Goal: Use online tool/utility: Utilize a website feature to perform a specific function

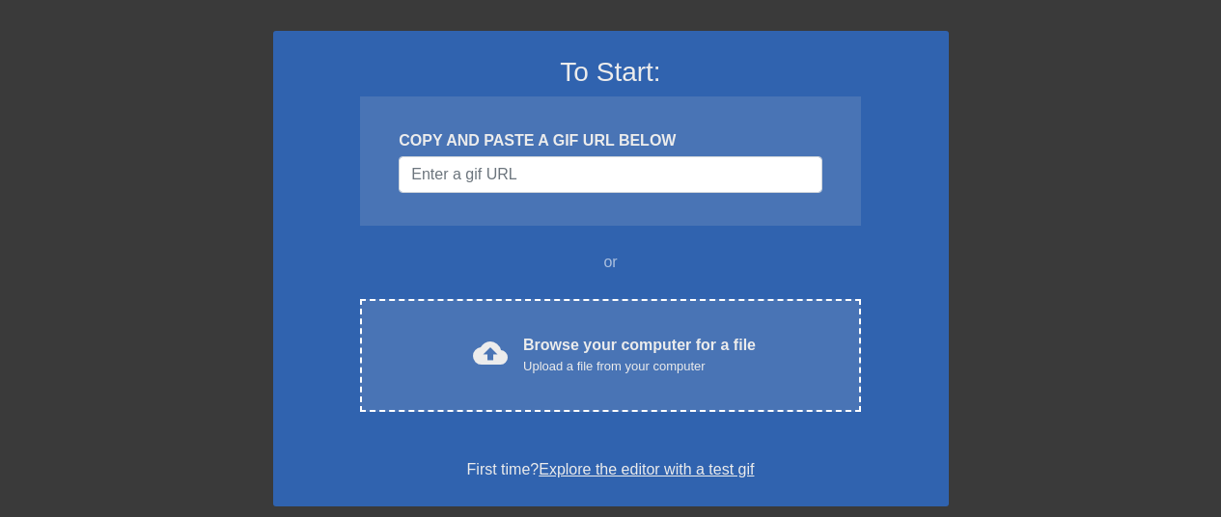
scroll to position [148, 0]
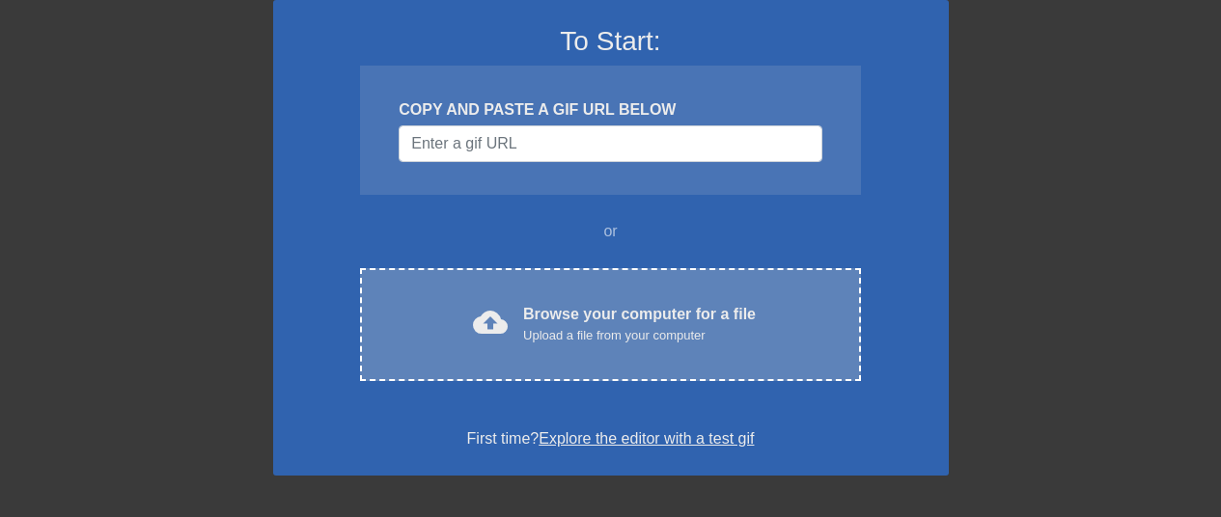
click at [648, 334] on div "Upload a file from your computer" at bounding box center [639, 335] width 233 height 19
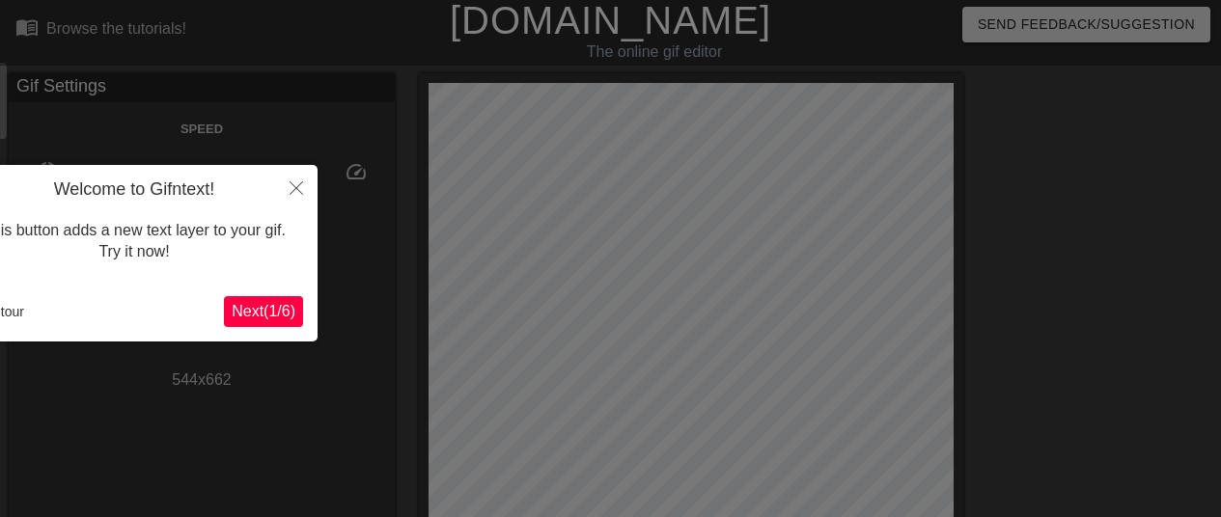
scroll to position [47, 0]
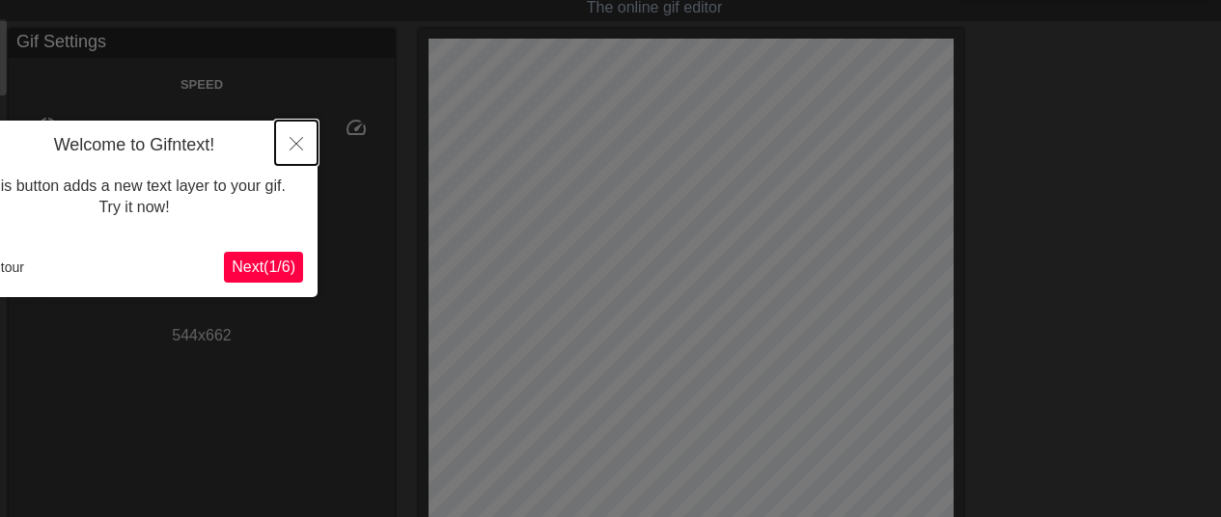
click at [297, 137] on button "Close" at bounding box center [296, 143] width 42 height 44
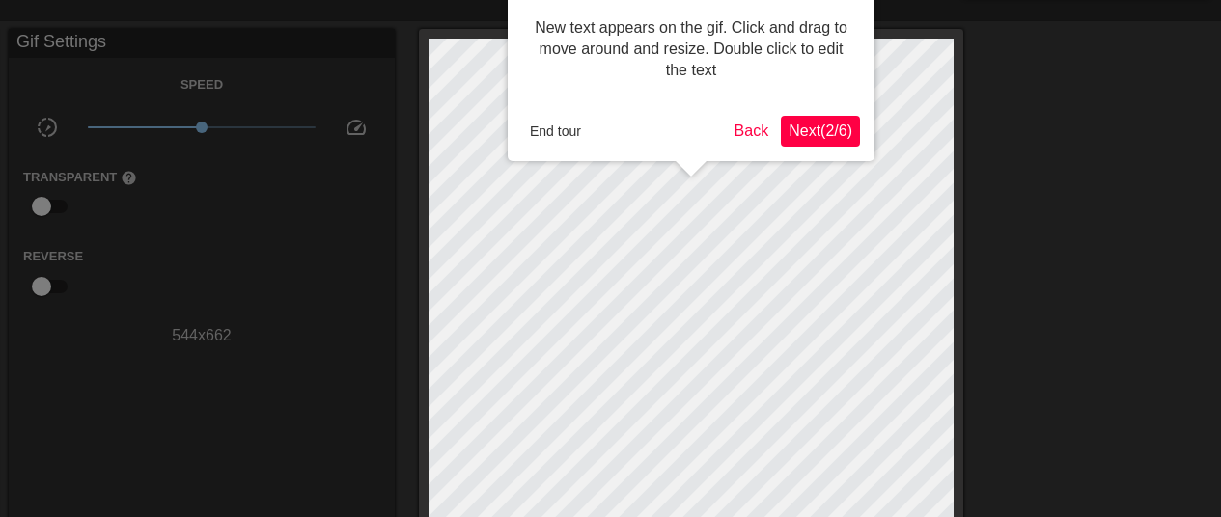
scroll to position [0, 0]
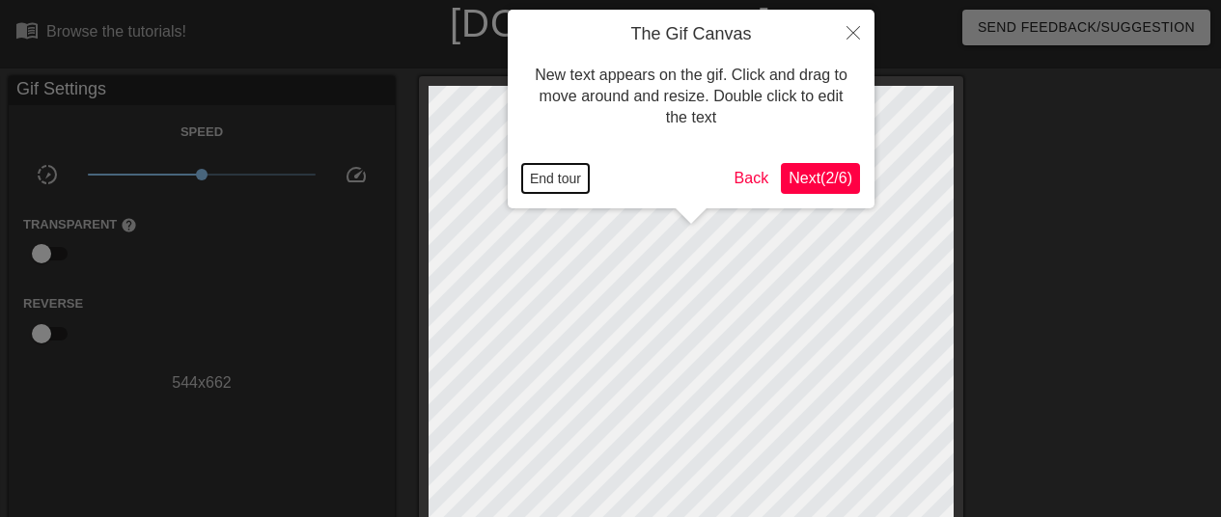
click at [553, 180] on button "End tour" at bounding box center [555, 178] width 67 height 29
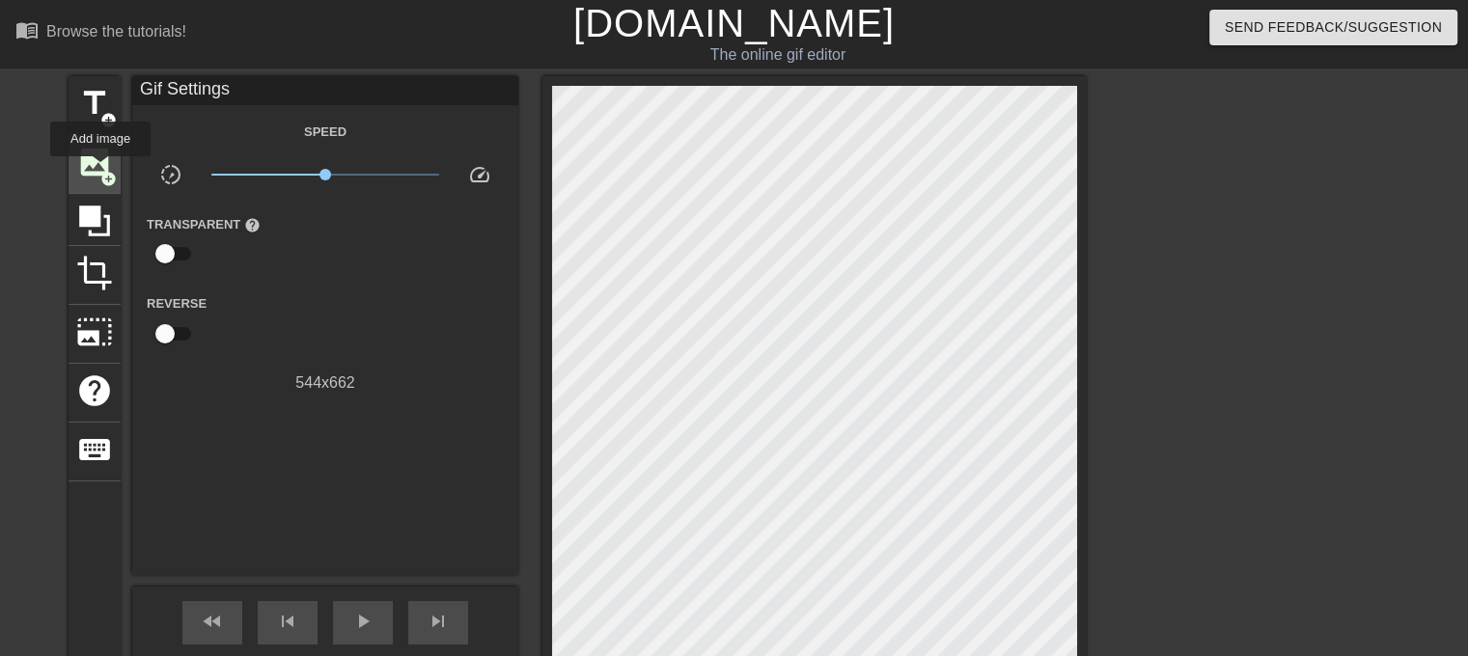
click at [100, 171] on span "add_circle" at bounding box center [108, 179] width 16 height 16
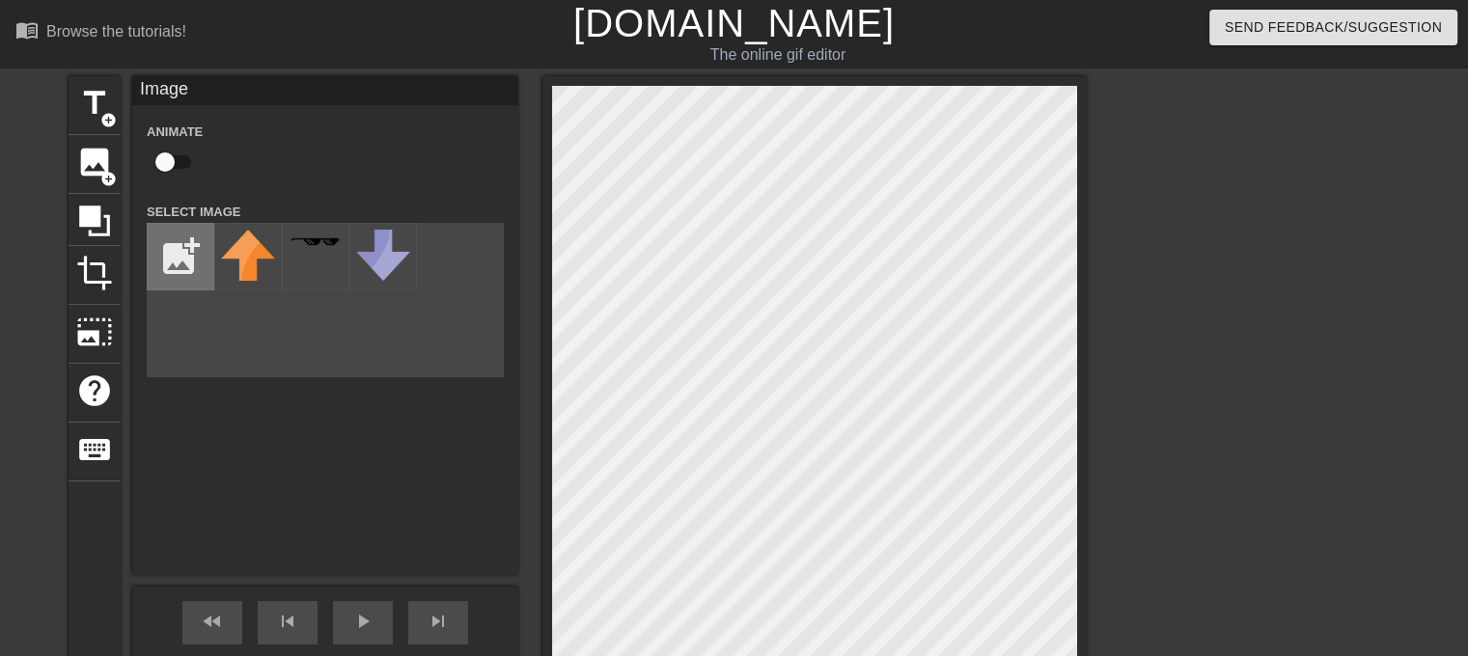
click at [183, 262] on input "file" at bounding box center [181, 257] width 66 height 66
type input "C:\fakepath\Boo Censor (2).png"
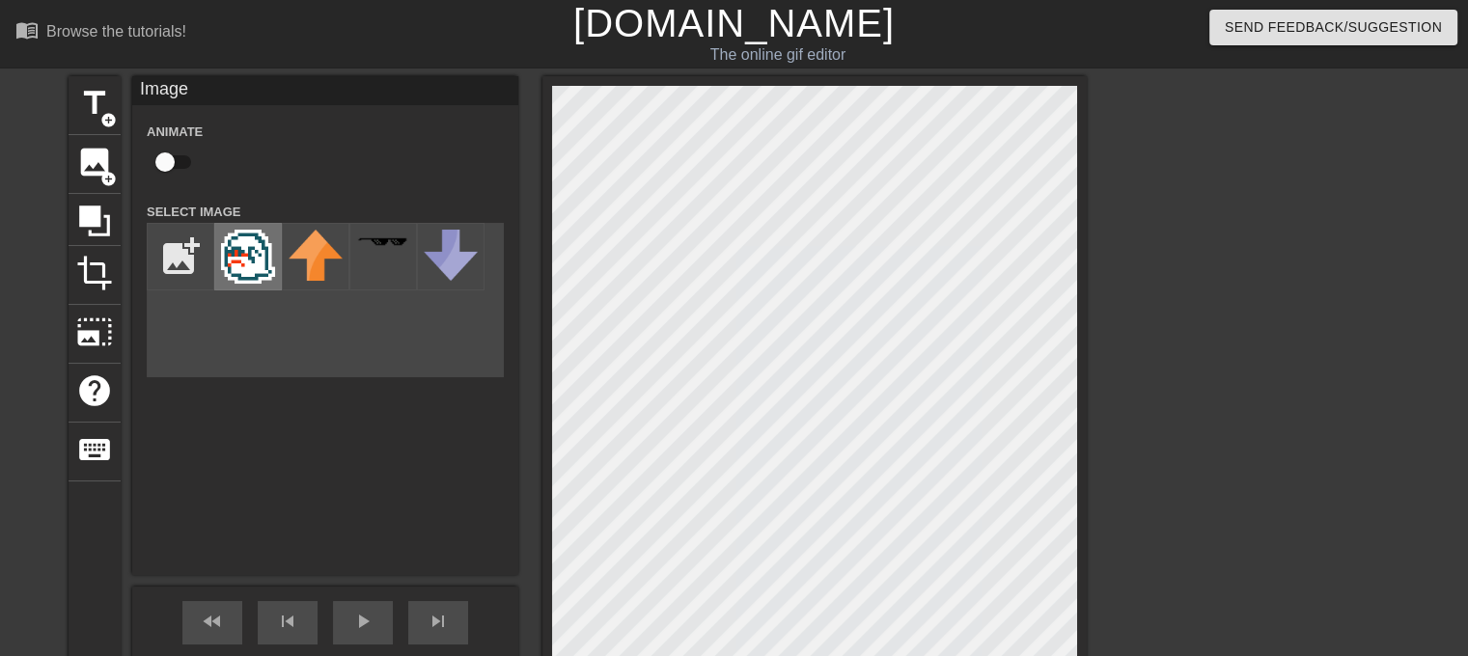
click at [262, 251] on img at bounding box center [248, 257] width 54 height 54
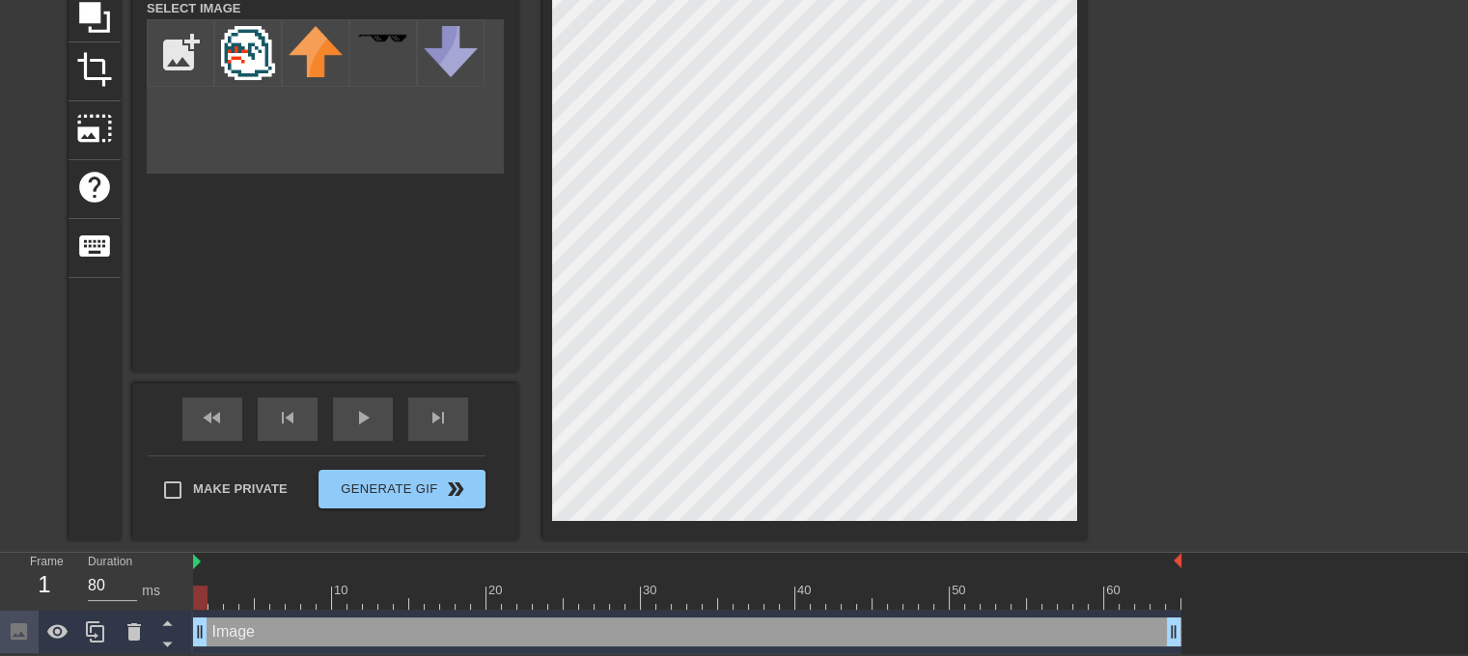
click at [274, 516] on div "Image drag_handle drag_handle" at bounding box center [687, 632] width 988 height 29
click at [139, 516] on icon at bounding box center [134, 632] width 23 height 23
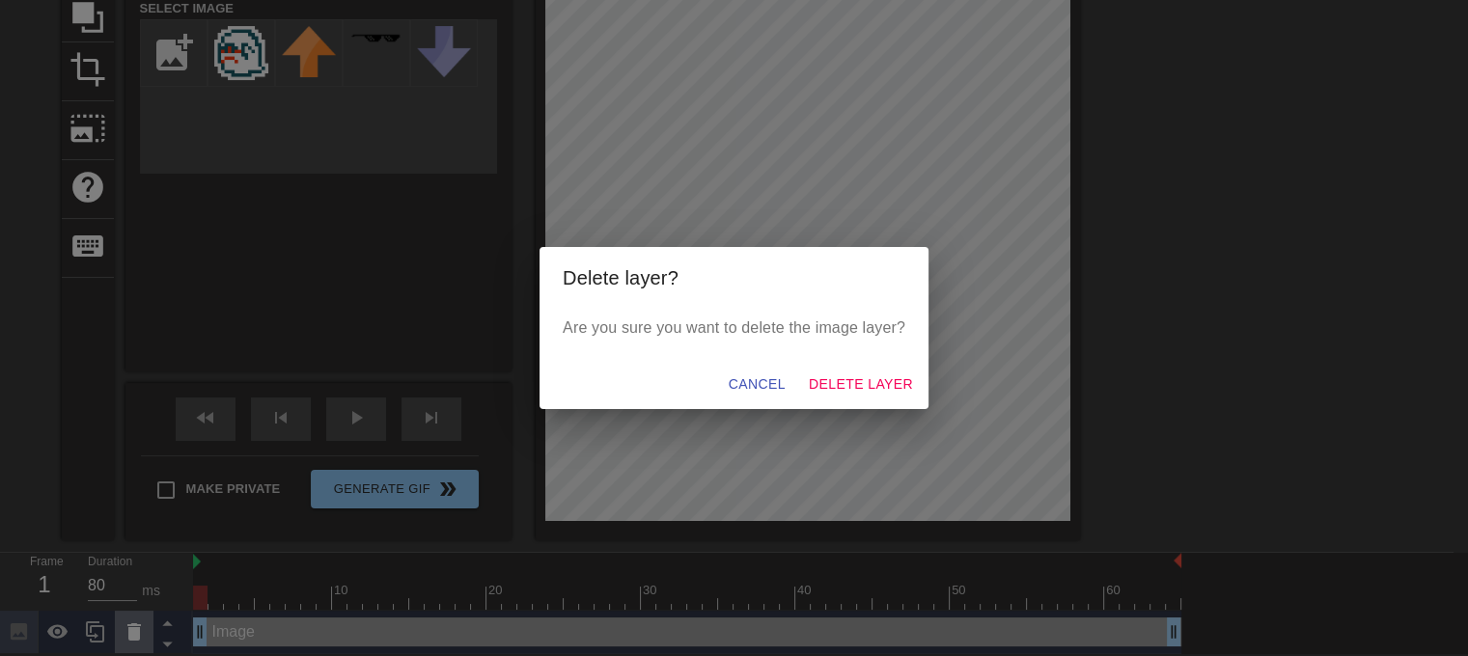
scroll to position [190, 0]
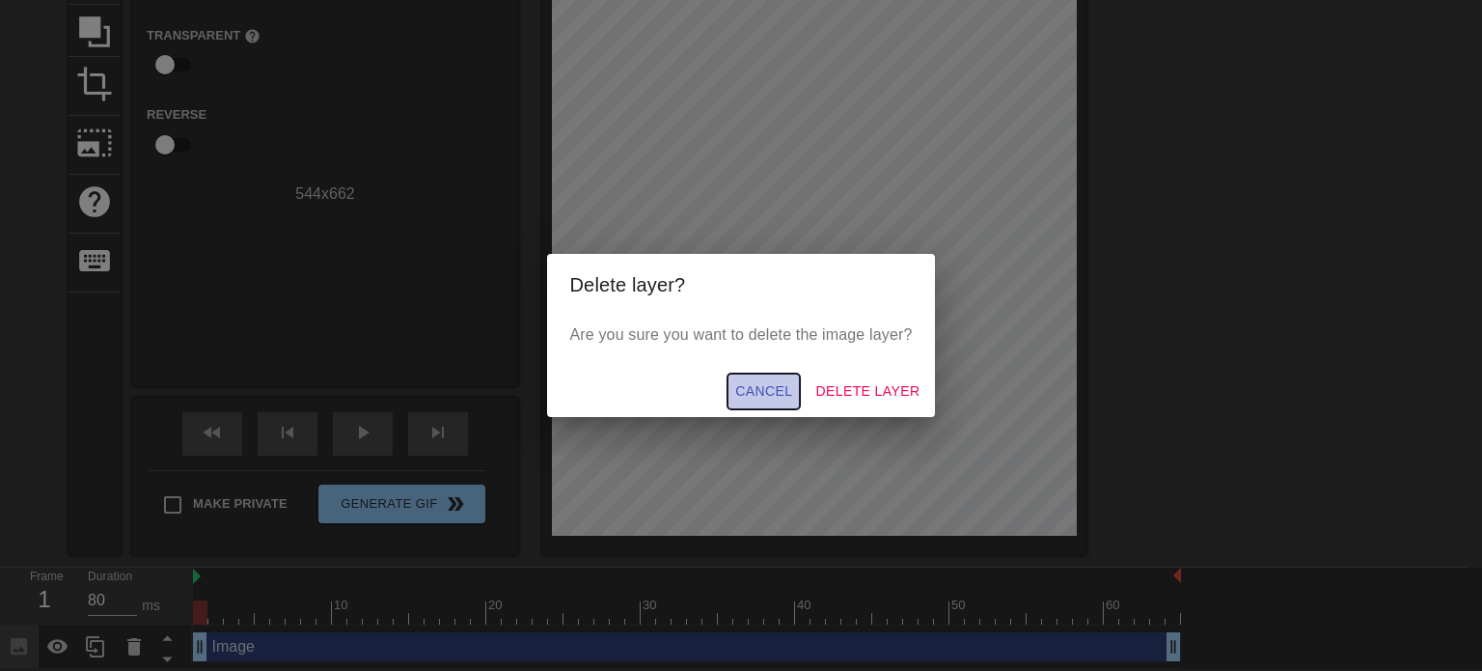
click at [738, 378] on button "Cancel" at bounding box center [764, 391] width 72 height 36
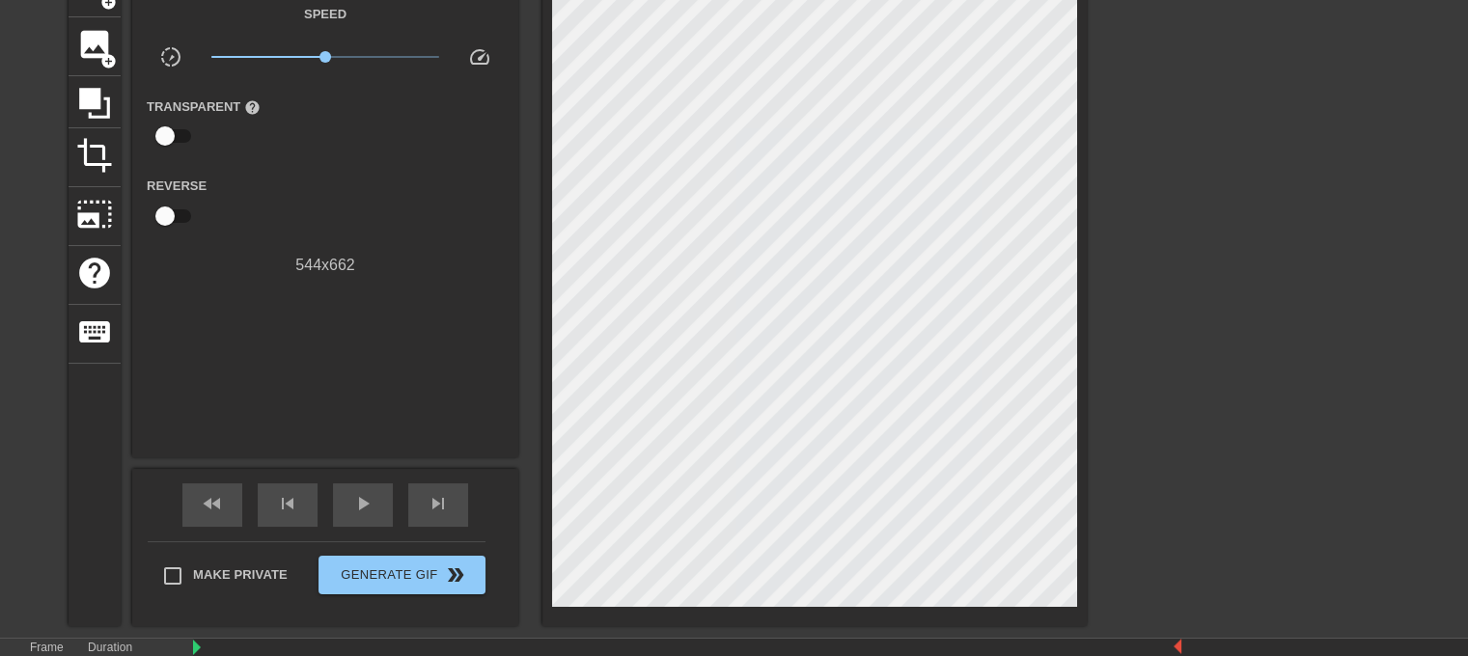
scroll to position [114, 0]
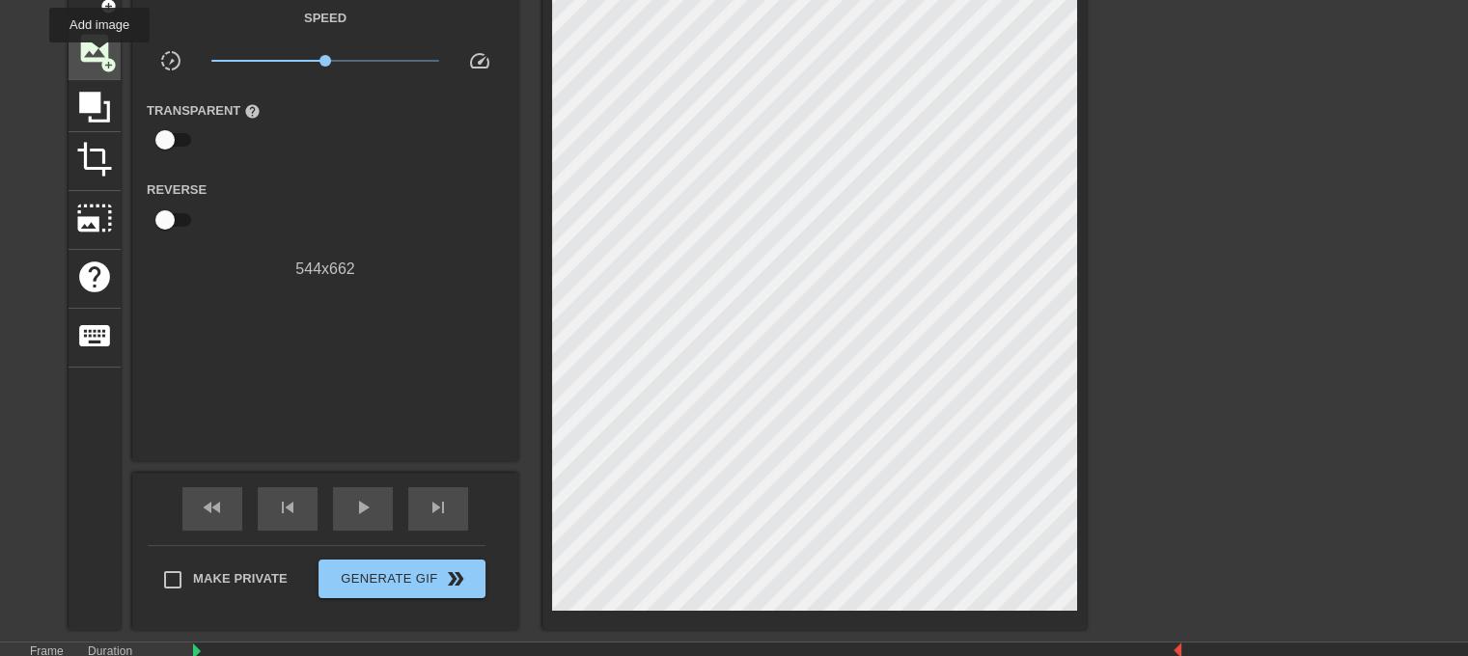
click at [100, 57] on span "add_circle" at bounding box center [108, 65] width 16 height 16
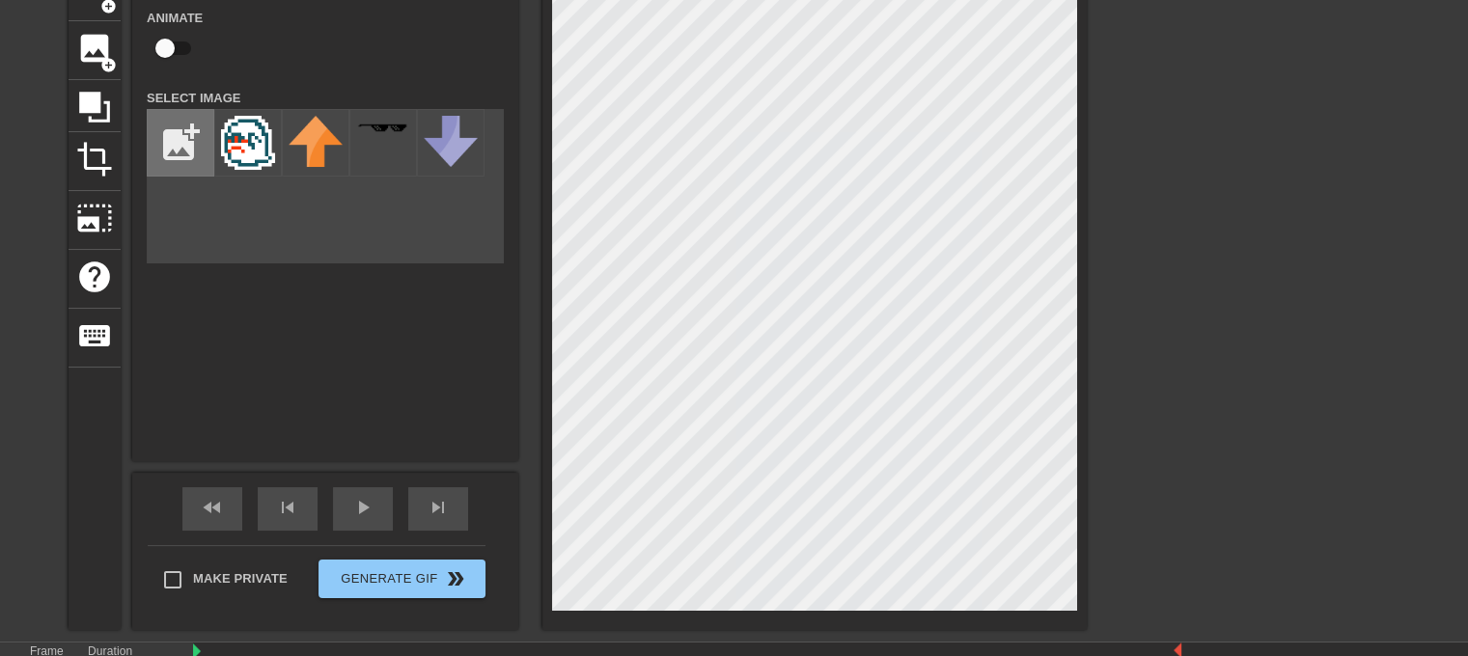
click at [172, 157] on input "file" at bounding box center [181, 143] width 66 height 66
type input "C:\fakepath\Boo Censor.png"
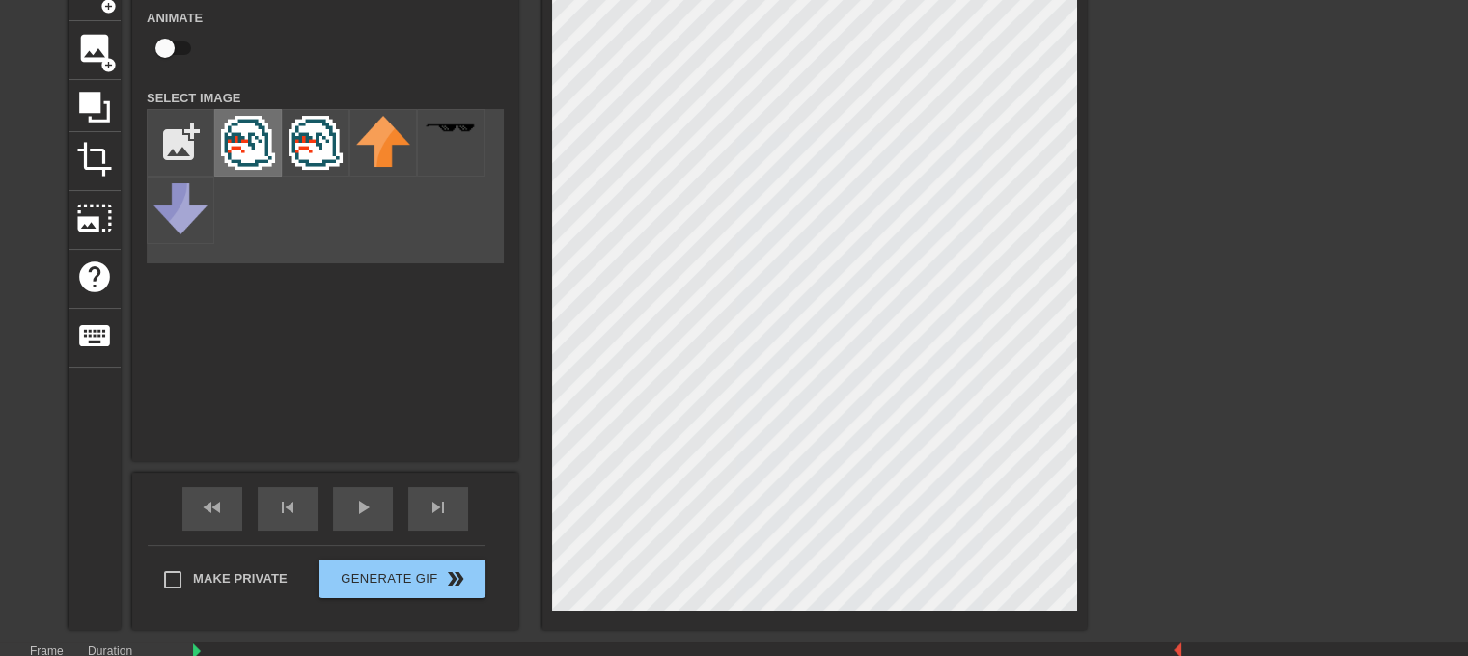
click at [240, 156] on img at bounding box center [248, 143] width 54 height 54
click at [251, 153] on img at bounding box center [248, 143] width 54 height 54
click at [100, 64] on span "add_circle" at bounding box center [108, 65] width 16 height 16
click at [228, 155] on img at bounding box center [248, 143] width 54 height 54
click at [368, 506] on span "play_arrow" at bounding box center [362, 507] width 23 height 23
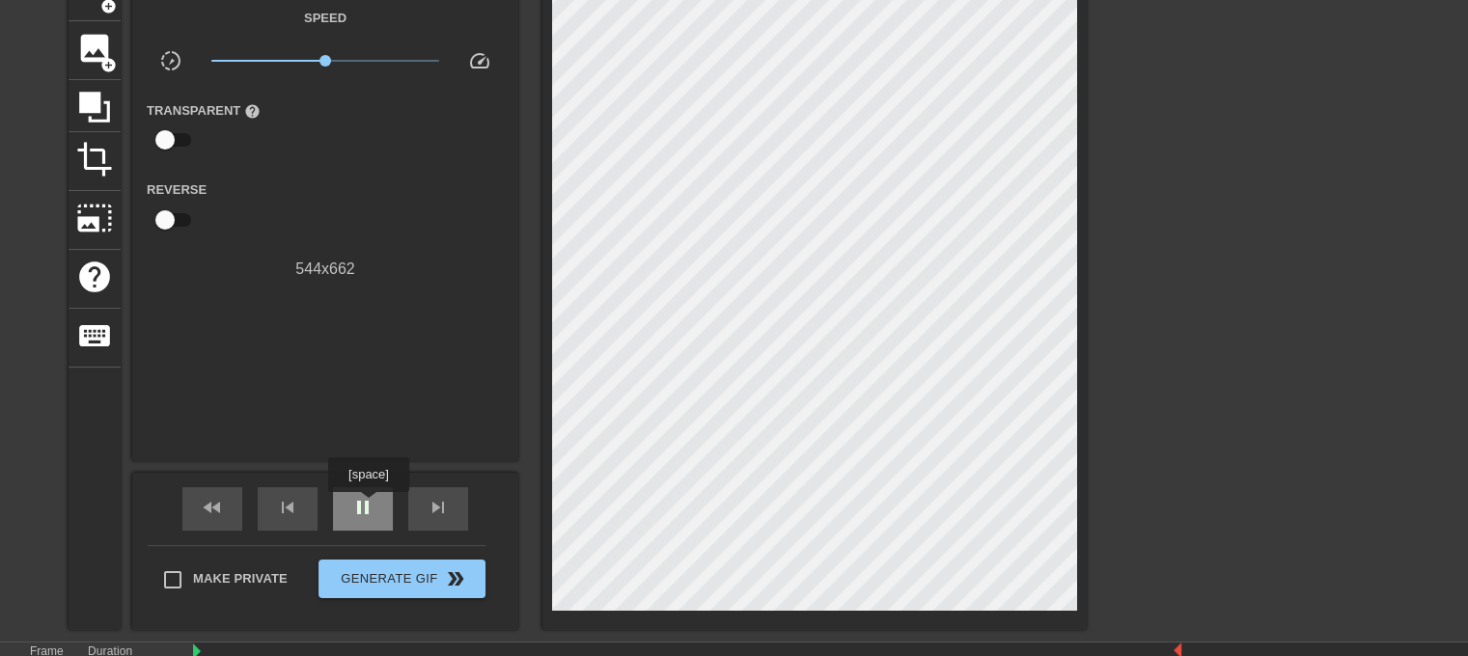
click at [368, 506] on span "pause" at bounding box center [362, 507] width 23 height 23
click at [368, 506] on span "play_arrow" at bounding box center [362, 507] width 23 height 23
click at [368, 506] on span "pause" at bounding box center [362, 507] width 23 height 23
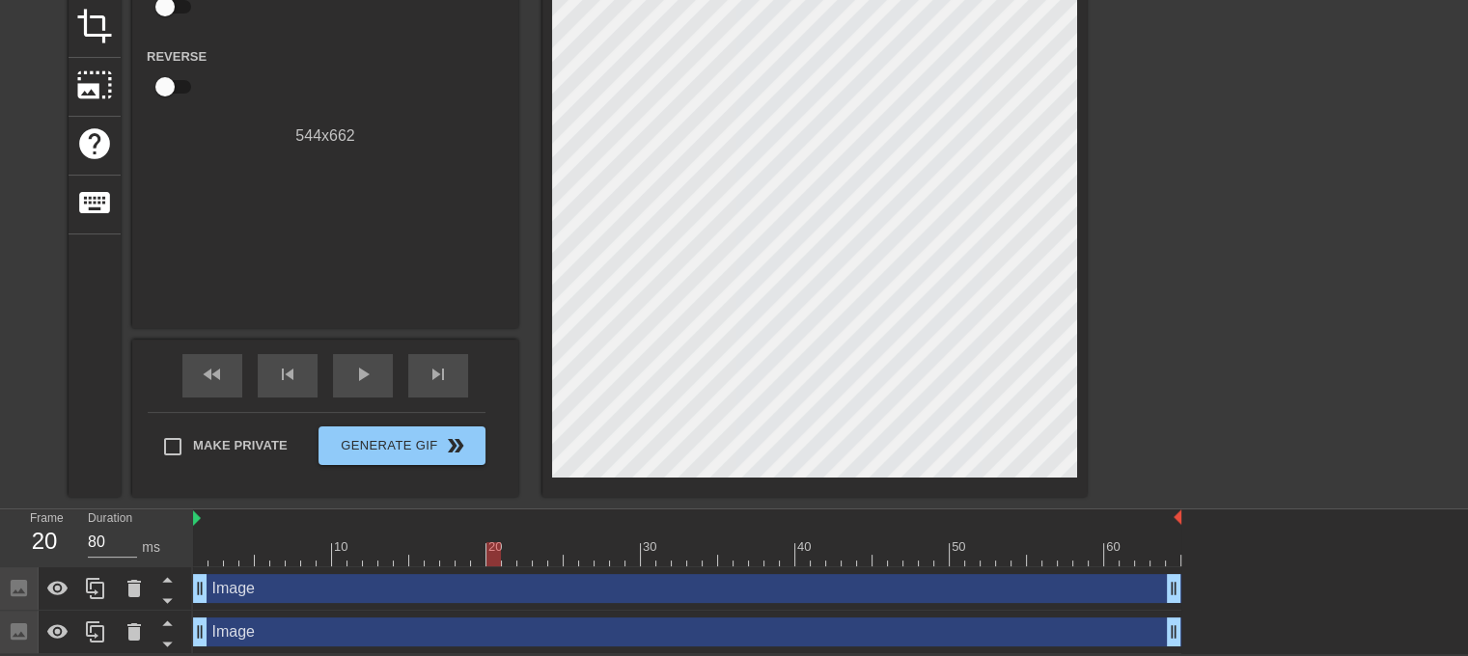
drag, startPoint x: 621, startPoint y: 553, endPoint x: 493, endPoint y: 560, distance: 127.6
click at [493, 516] on div at bounding box center [493, 554] width 14 height 24
click at [454, 378] on div "skip_next" at bounding box center [438, 375] width 60 height 43
click at [224, 373] on div "fast_rewind" at bounding box center [212, 375] width 60 height 43
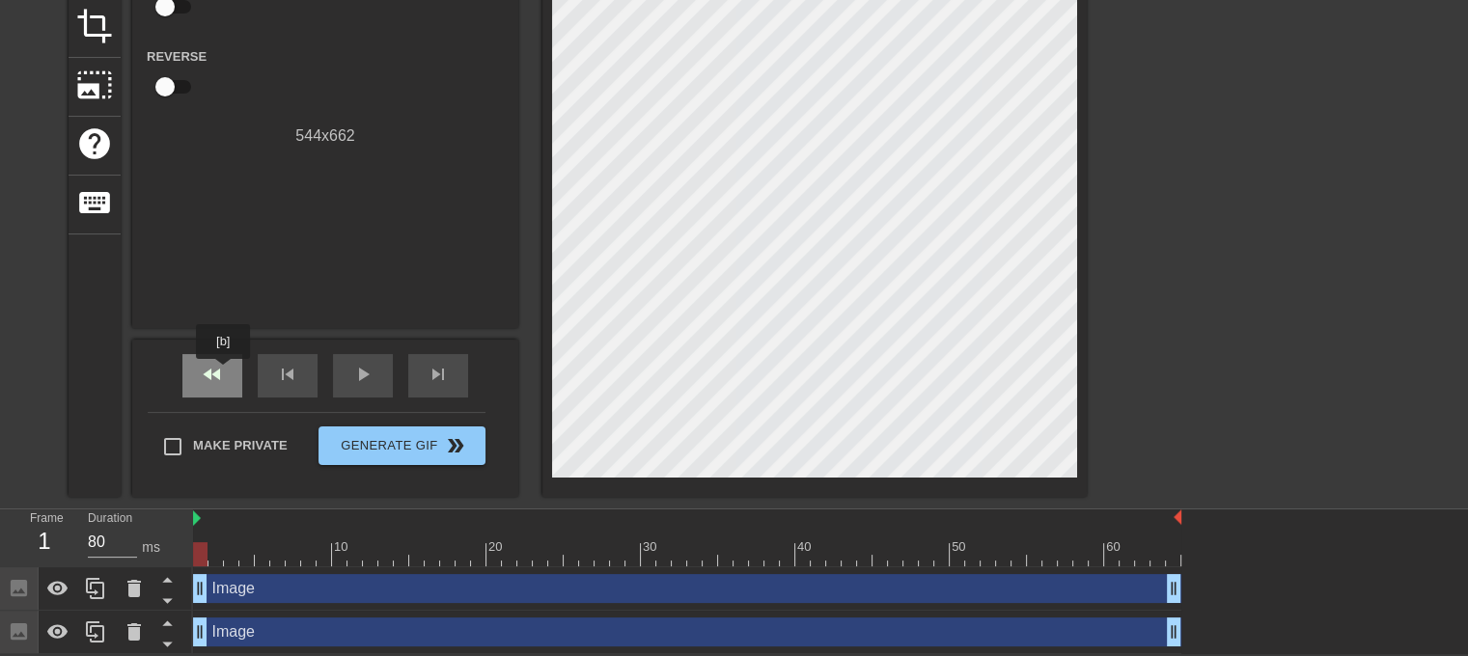
click at [224, 373] on div "fast_rewind" at bounding box center [212, 375] width 60 height 43
click at [456, 371] on div "skip_next" at bounding box center [438, 375] width 60 height 43
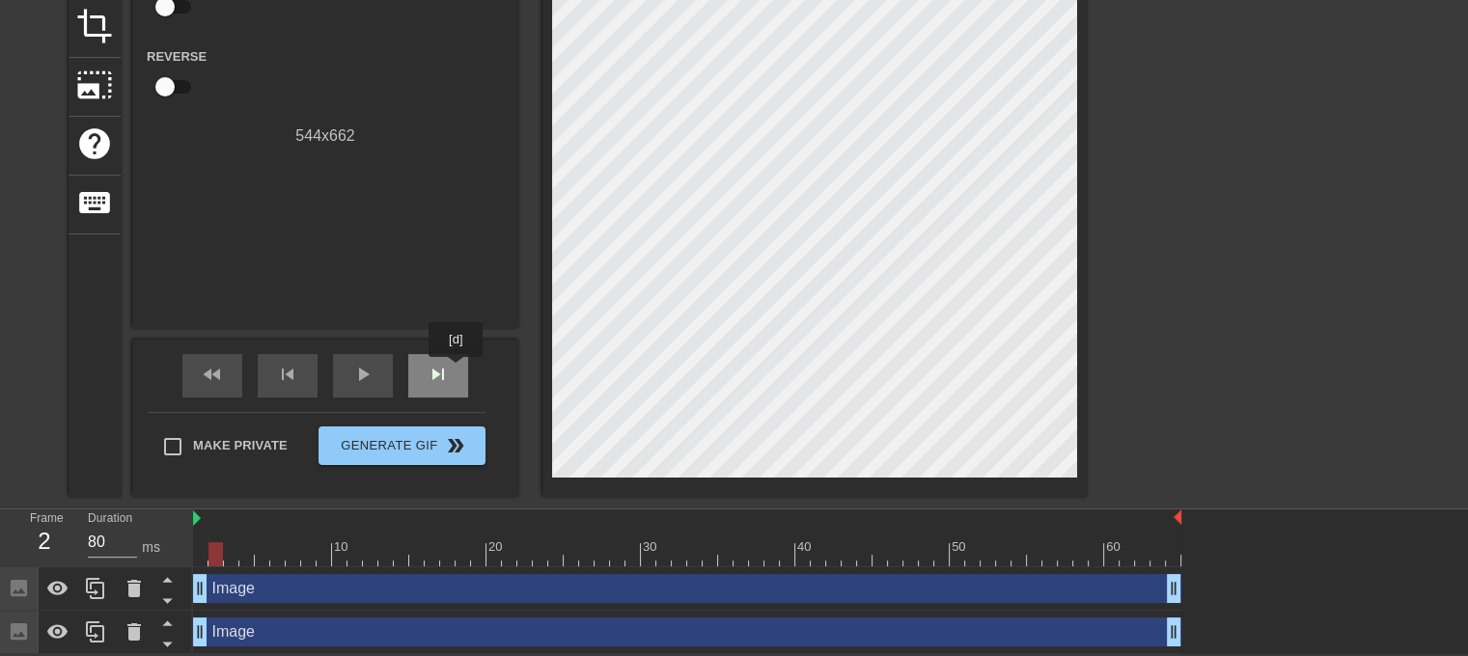
click at [456, 371] on div "skip_next" at bounding box center [438, 375] width 60 height 43
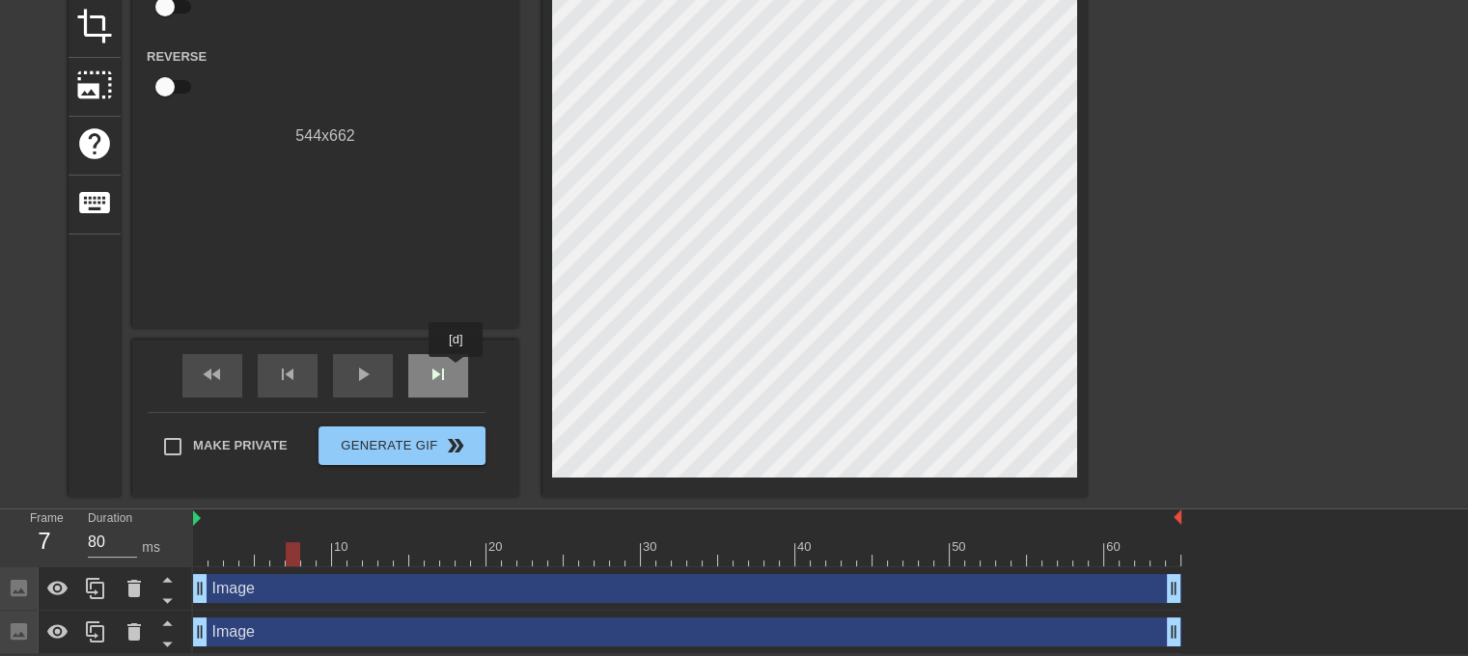
click at [456, 371] on div "skip_next" at bounding box center [438, 375] width 60 height 43
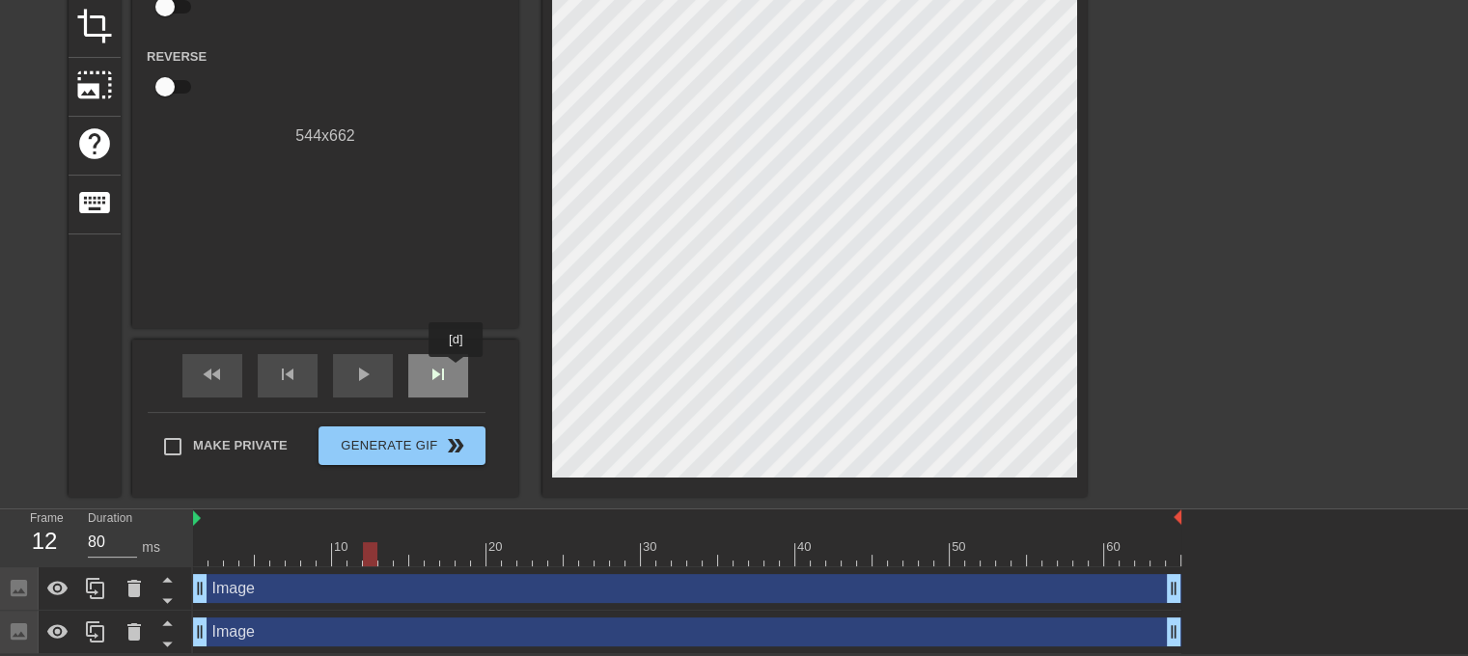
click at [456, 371] on div "skip_next" at bounding box center [438, 375] width 60 height 43
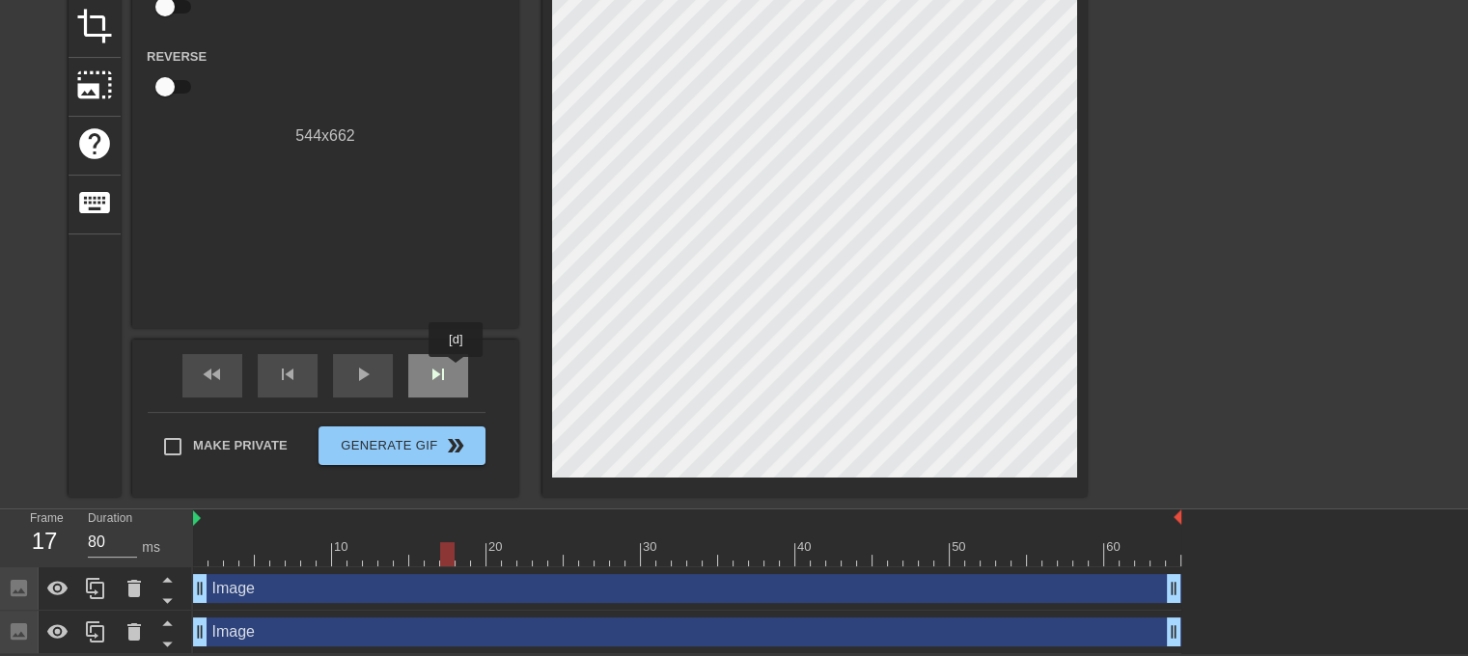
click at [456, 371] on div "skip_next" at bounding box center [438, 375] width 60 height 43
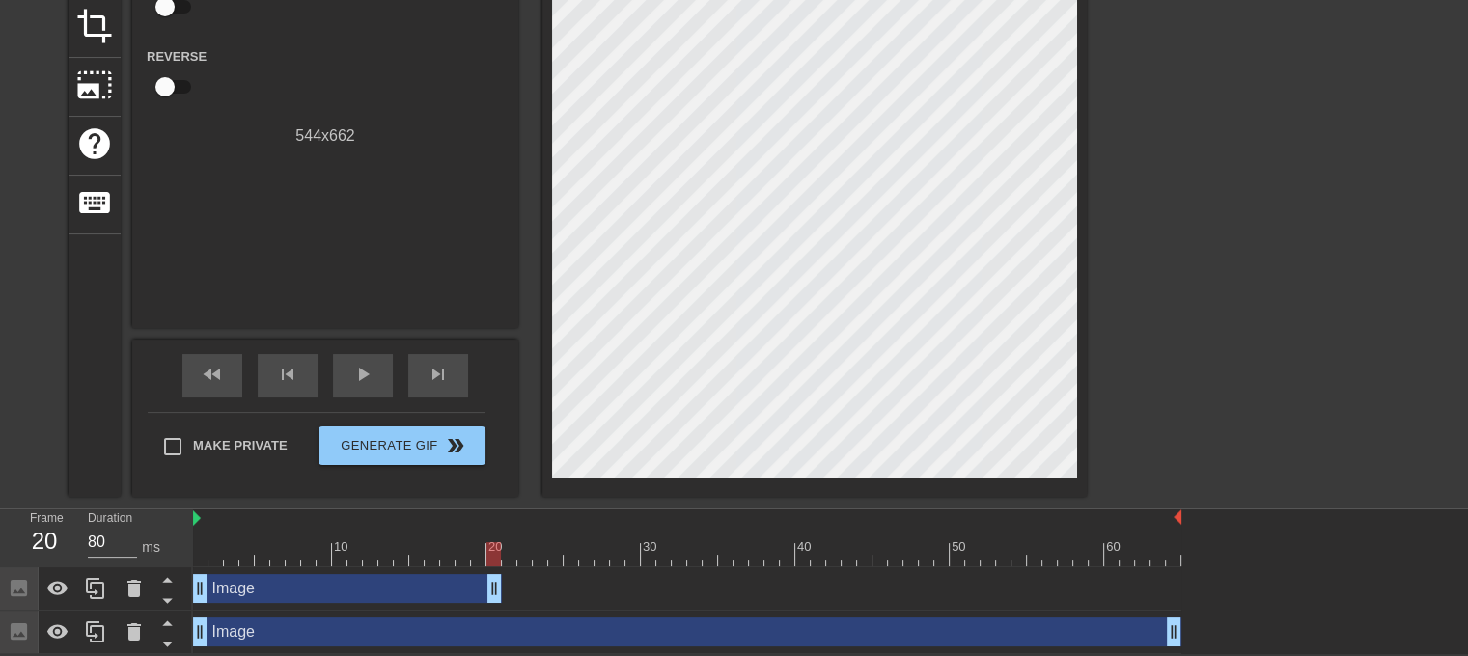
drag, startPoint x: 1173, startPoint y: 586, endPoint x: 488, endPoint y: 579, distance: 684.2
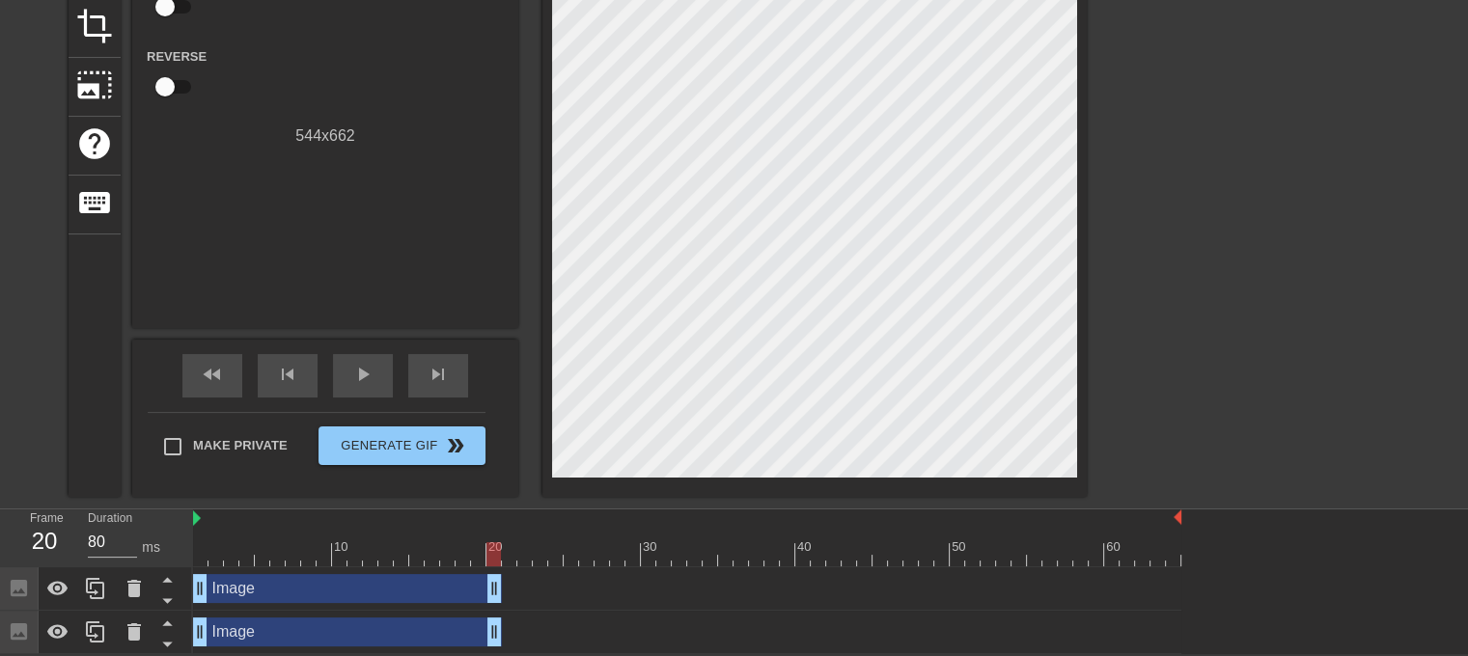
drag, startPoint x: 1173, startPoint y: 633, endPoint x: 491, endPoint y: 636, distance: 682.3
click at [360, 377] on span "play_arrow" at bounding box center [362, 374] width 23 height 23
click at [361, 373] on span "pause" at bounding box center [362, 374] width 23 height 23
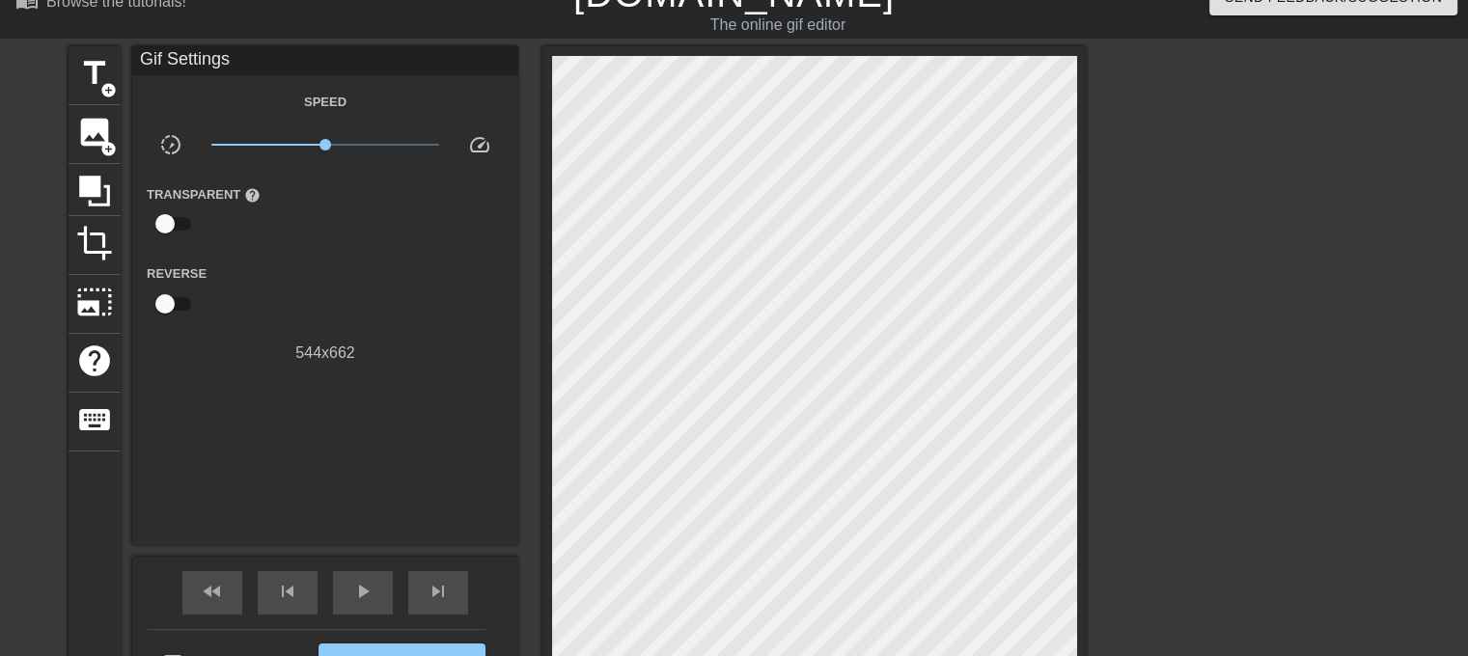
scroll to position [25, 0]
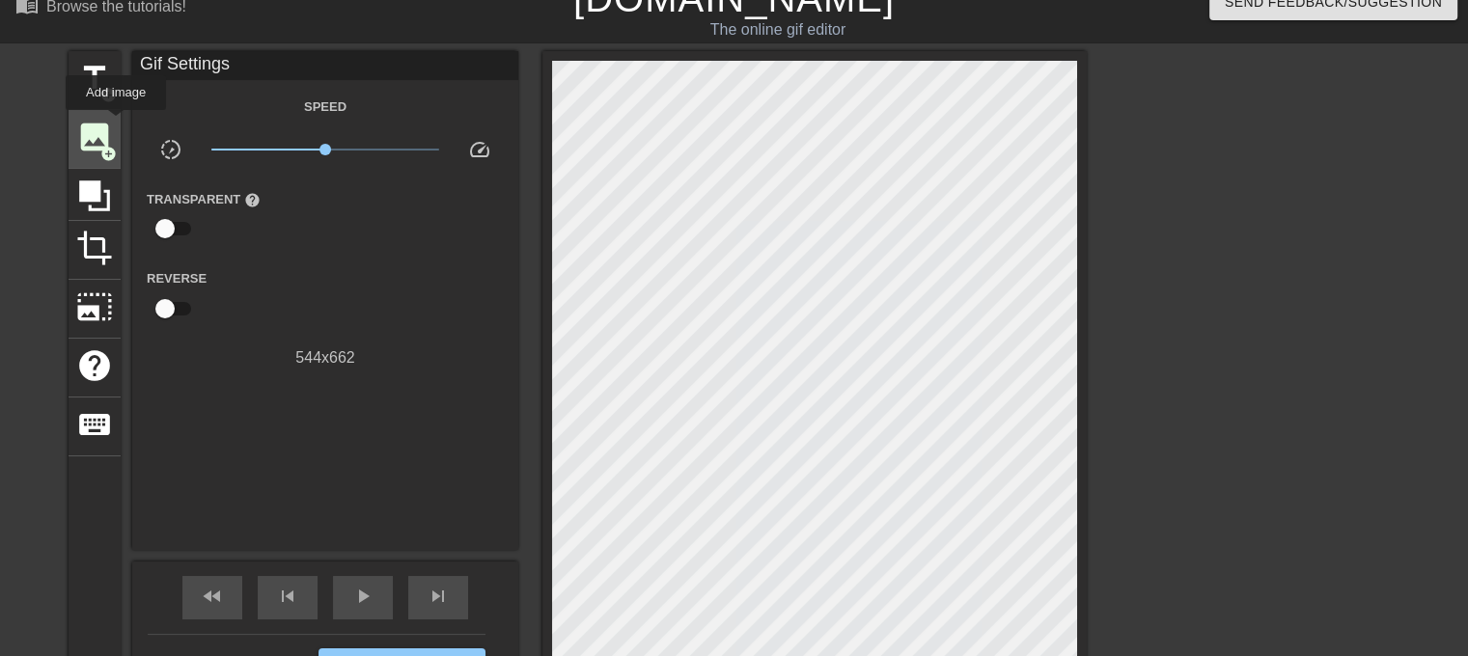
click at [116, 124] on div "image add_circle" at bounding box center [95, 139] width 52 height 59
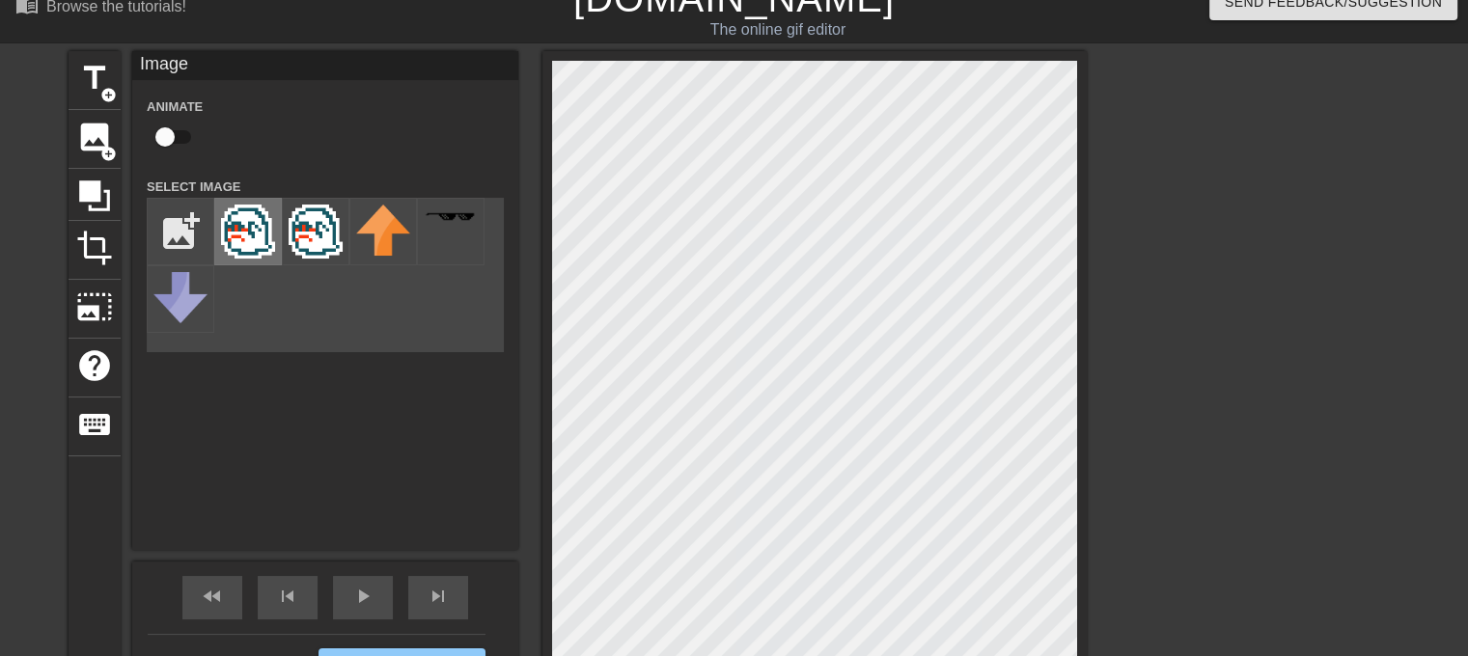
click at [270, 248] on img at bounding box center [248, 232] width 54 height 54
click at [253, 248] on img at bounding box center [248, 232] width 54 height 54
click at [102, 149] on span "add_circle" at bounding box center [108, 154] width 16 height 16
click at [237, 242] on img at bounding box center [248, 232] width 54 height 54
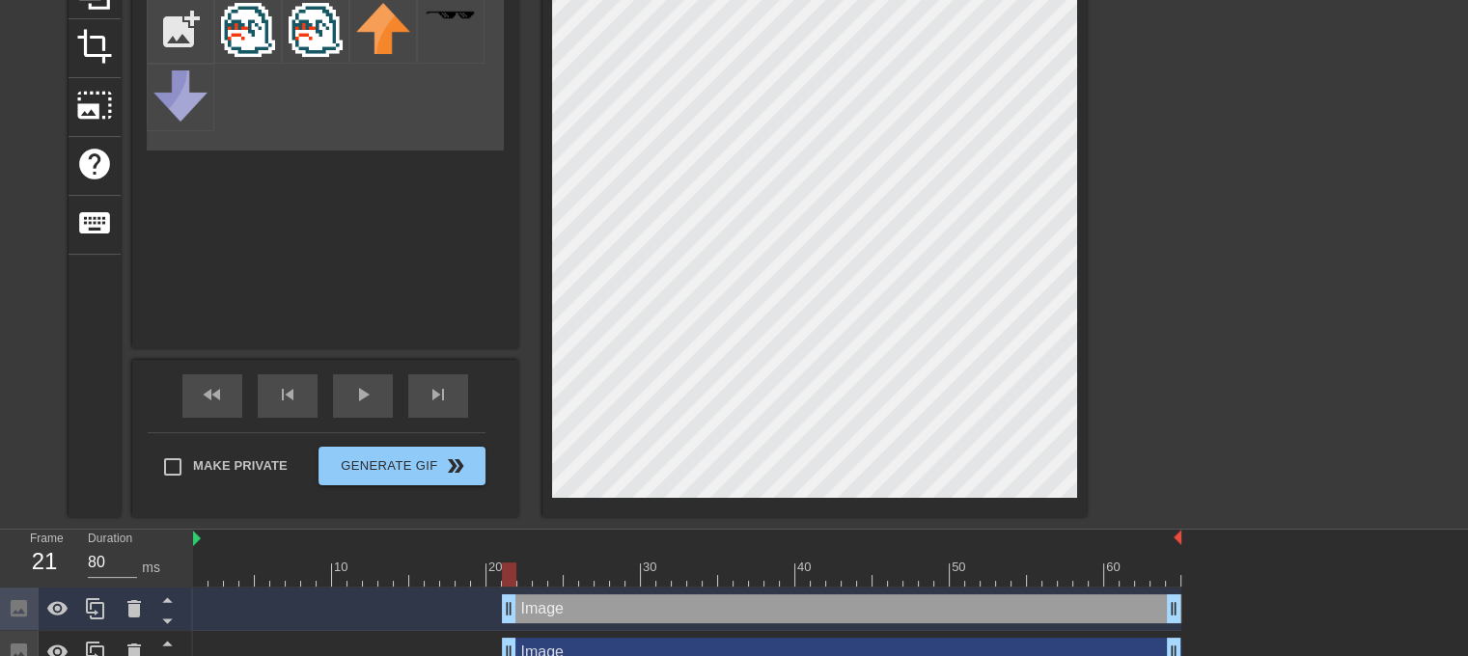
scroll to position [336, 0]
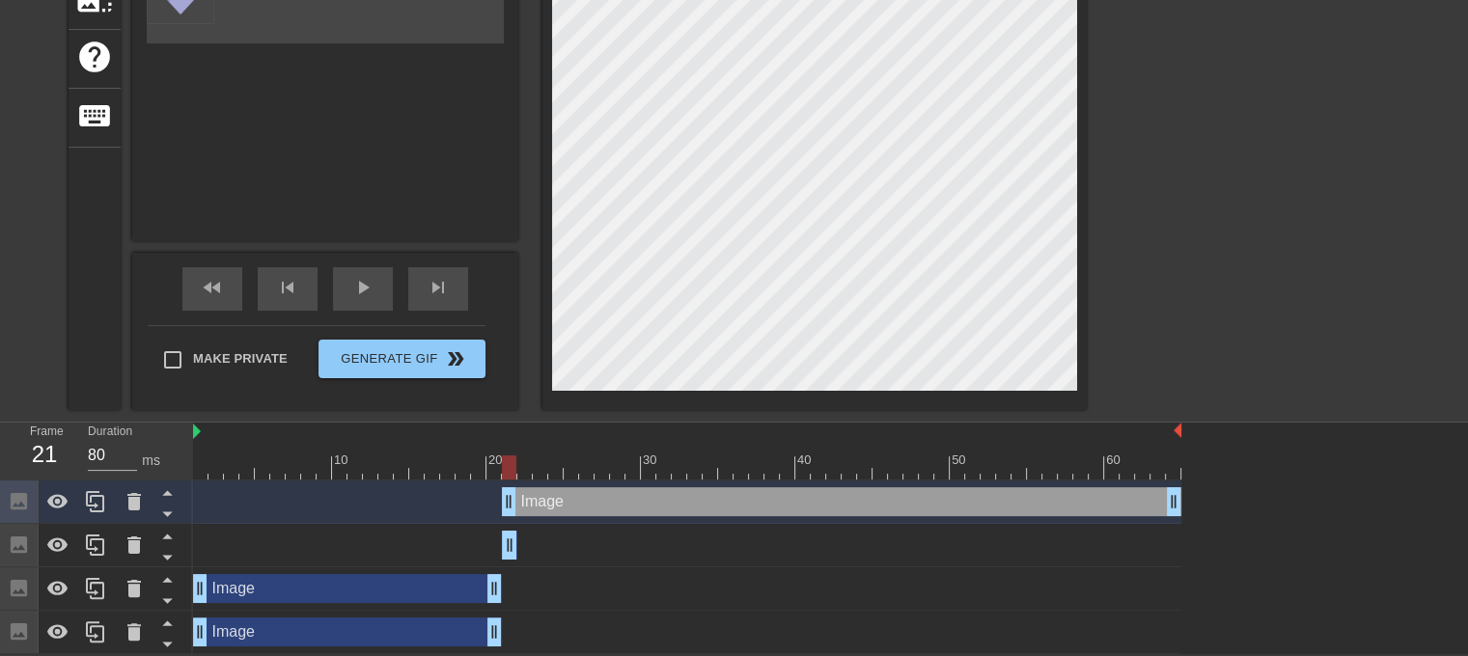
drag, startPoint x: 1177, startPoint y: 542, endPoint x: 520, endPoint y: 558, distance: 657.4
click at [520, 516] on div "Image drag_handle drag_handle" at bounding box center [687, 545] width 988 height 43
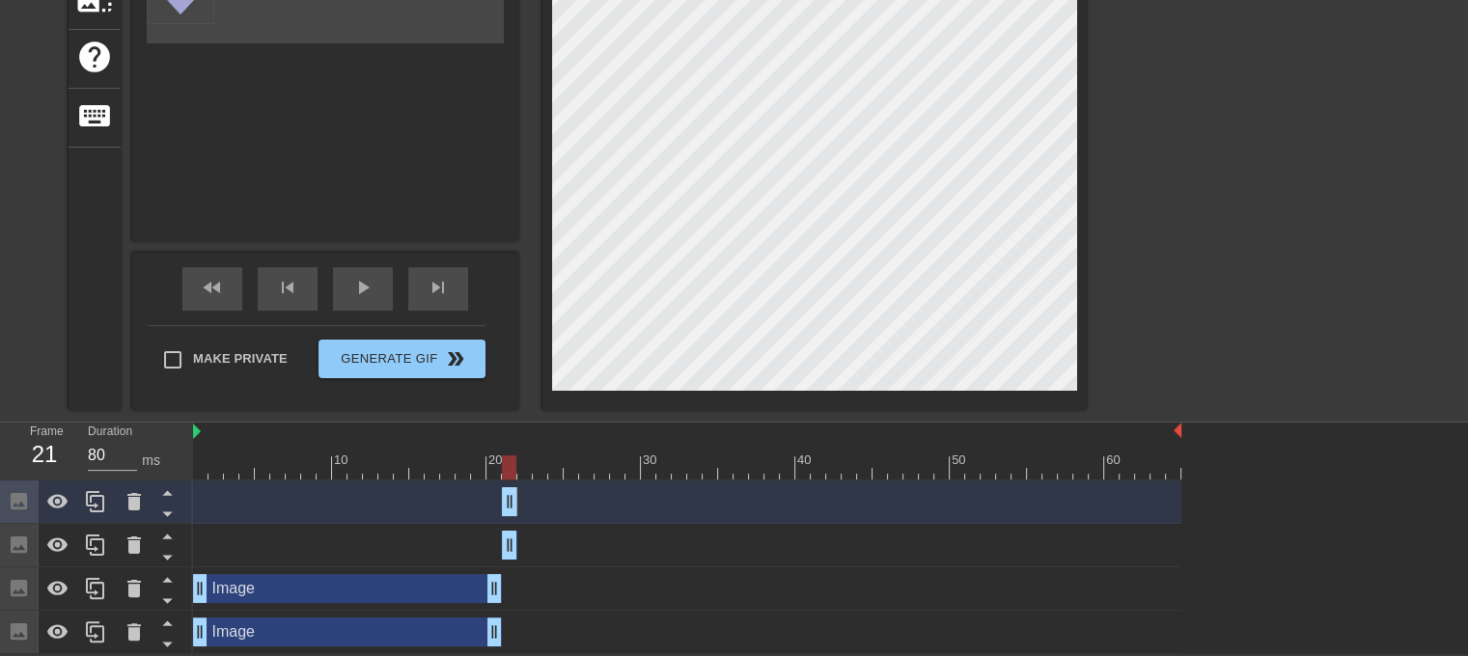
drag, startPoint x: 1178, startPoint y: 497, endPoint x: 517, endPoint y: 533, distance: 662.0
click at [517, 516] on div "Image drag_handle drag_handle Image drag_handle drag_handle Image drag_handle d…" at bounding box center [830, 568] width 1275 height 174
drag, startPoint x: 509, startPoint y: 467, endPoint x: 469, endPoint y: 467, distance: 39.6
click at [471, 467] on div at bounding box center [478, 467] width 14 height 24
click at [376, 296] on div "play_arrow" at bounding box center [363, 288] width 60 height 43
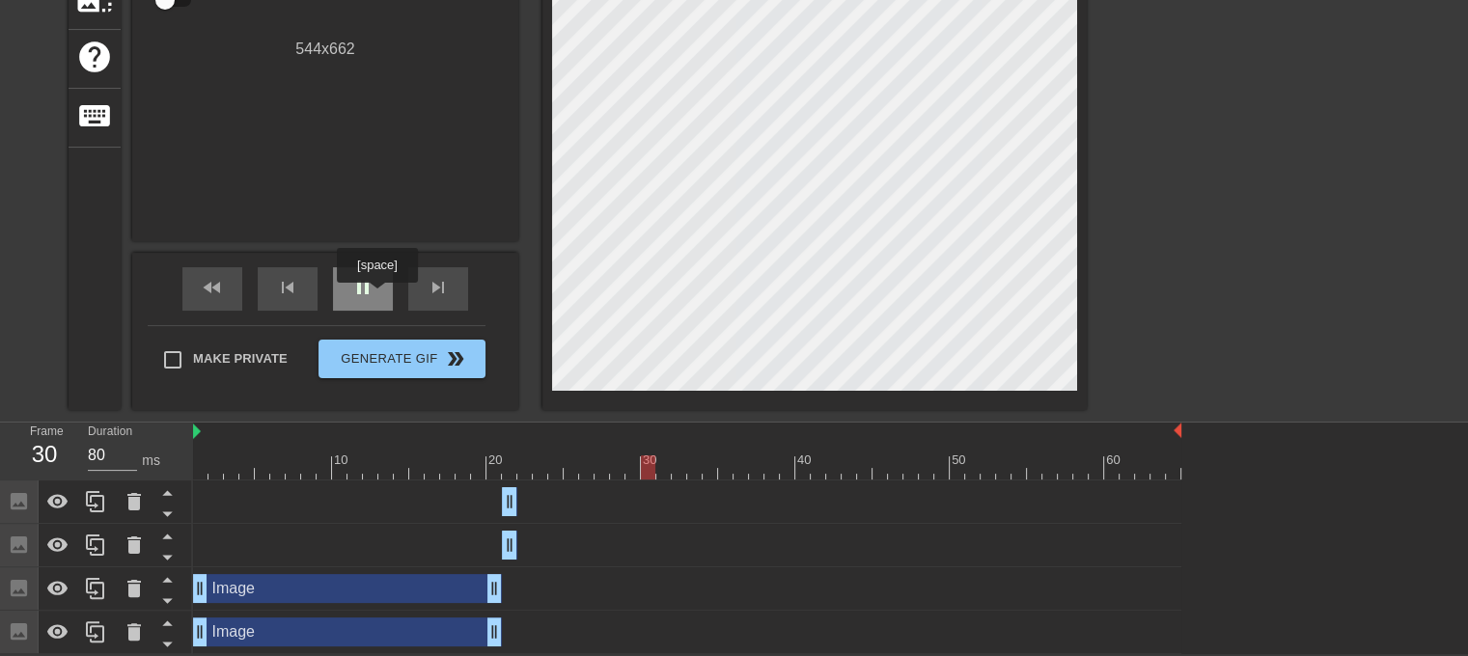
click at [376, 296] on div "pause" at bounding box center [363, 288] width 60 height 43
drag, startPoint x: 659, startPoint y: 463, endPoint x: 527, endPoint y: 470, distance: 132.4
click at [527, 470] on div at bounding box center [524, 467] width 14 height 24
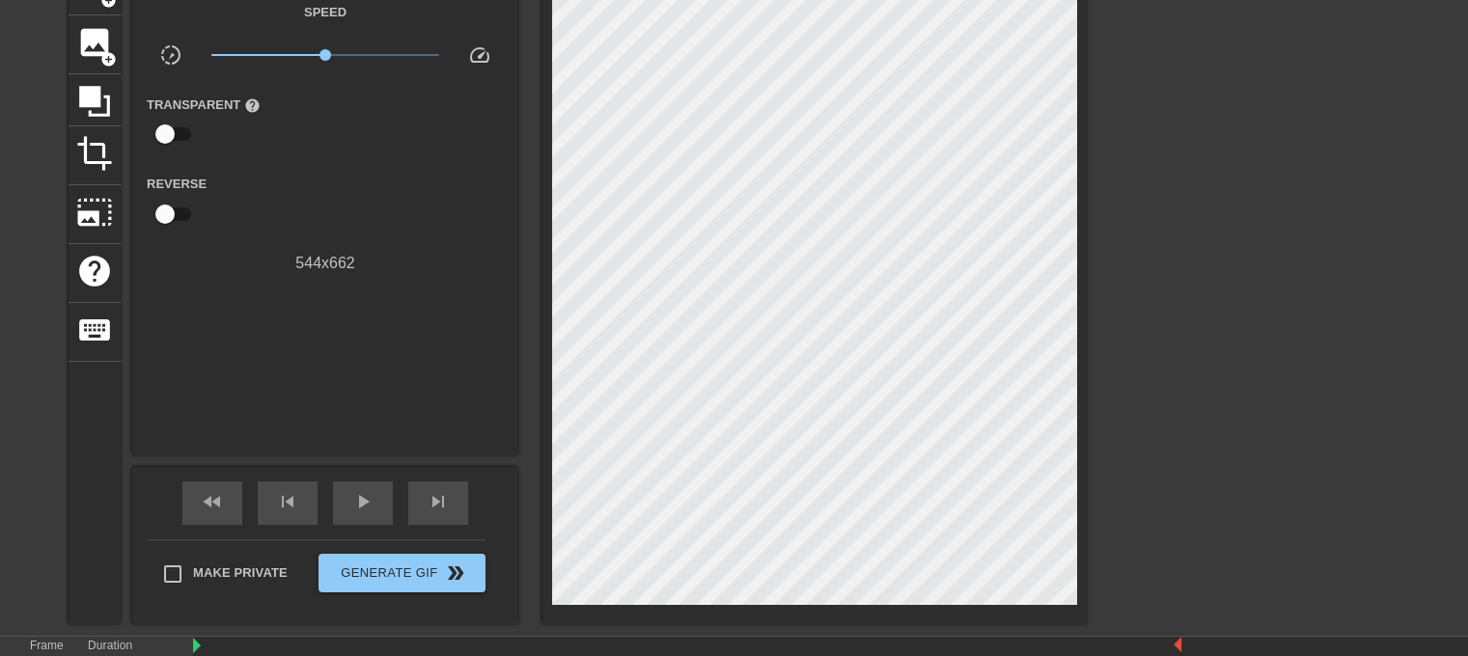
scroll to position [119, 0]
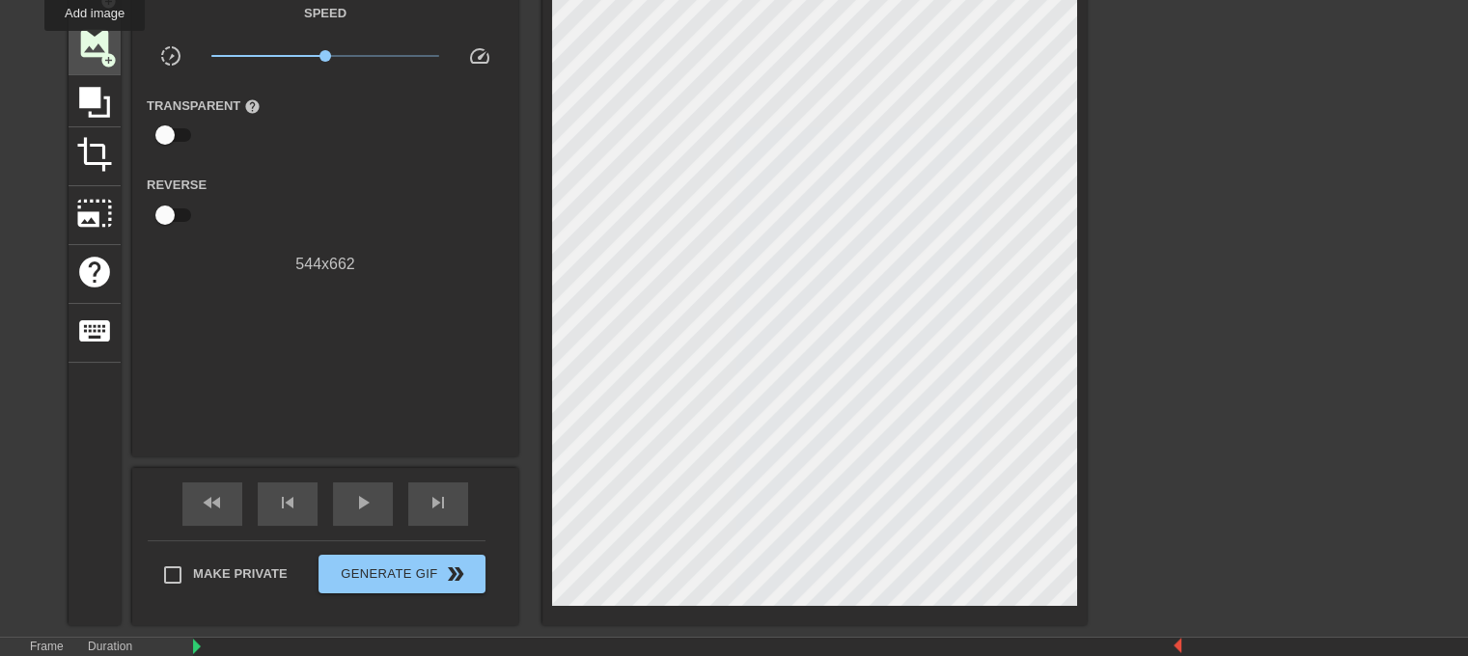
click at [95, 44] on span "image" at bounding box center [94, 43] width 37 height 37
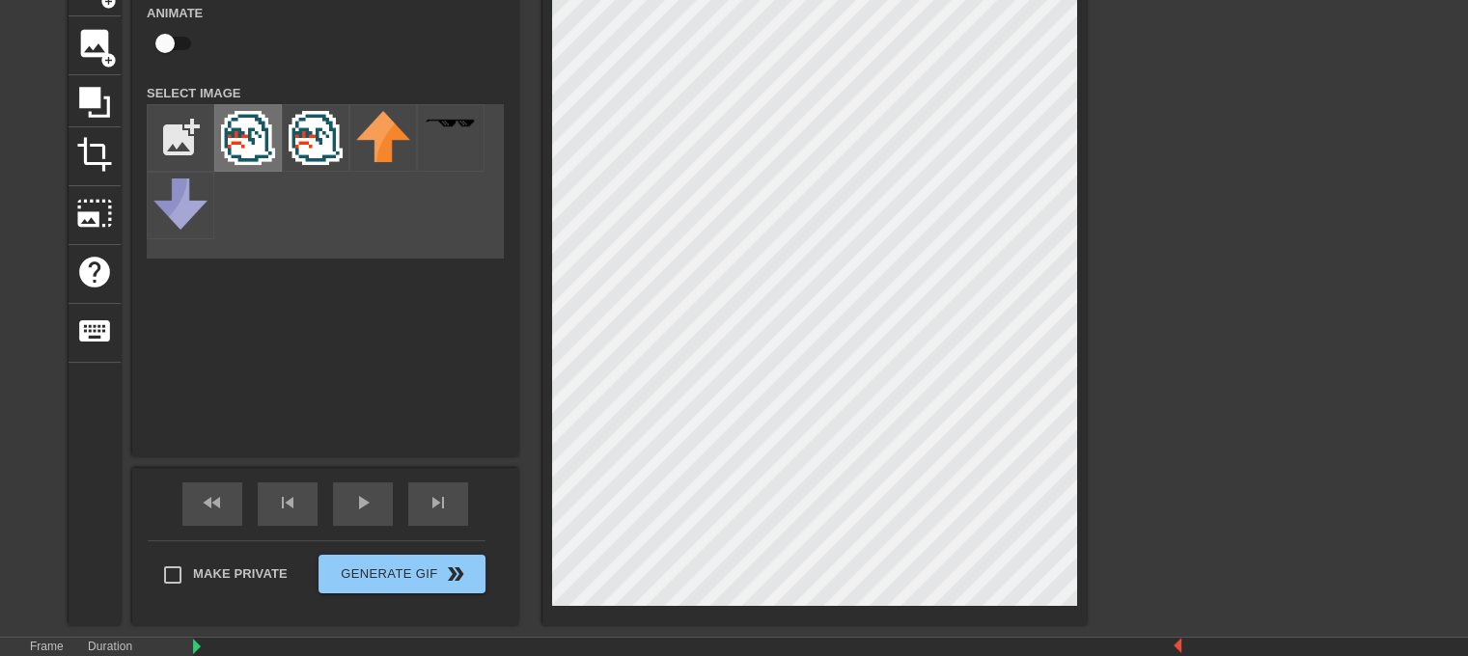
click at [231, 155] on img at bounding box center [248, 138] width 54 height 54
click at [260, 161] on img at bounding box center [248, 138] width 54 height 54
click at [101, 63] on span "add_circle" at bounding box center [108, 60] width 16 height 16
click at [253, 163] on img at bounding box center [248, 138] width 54 height 54
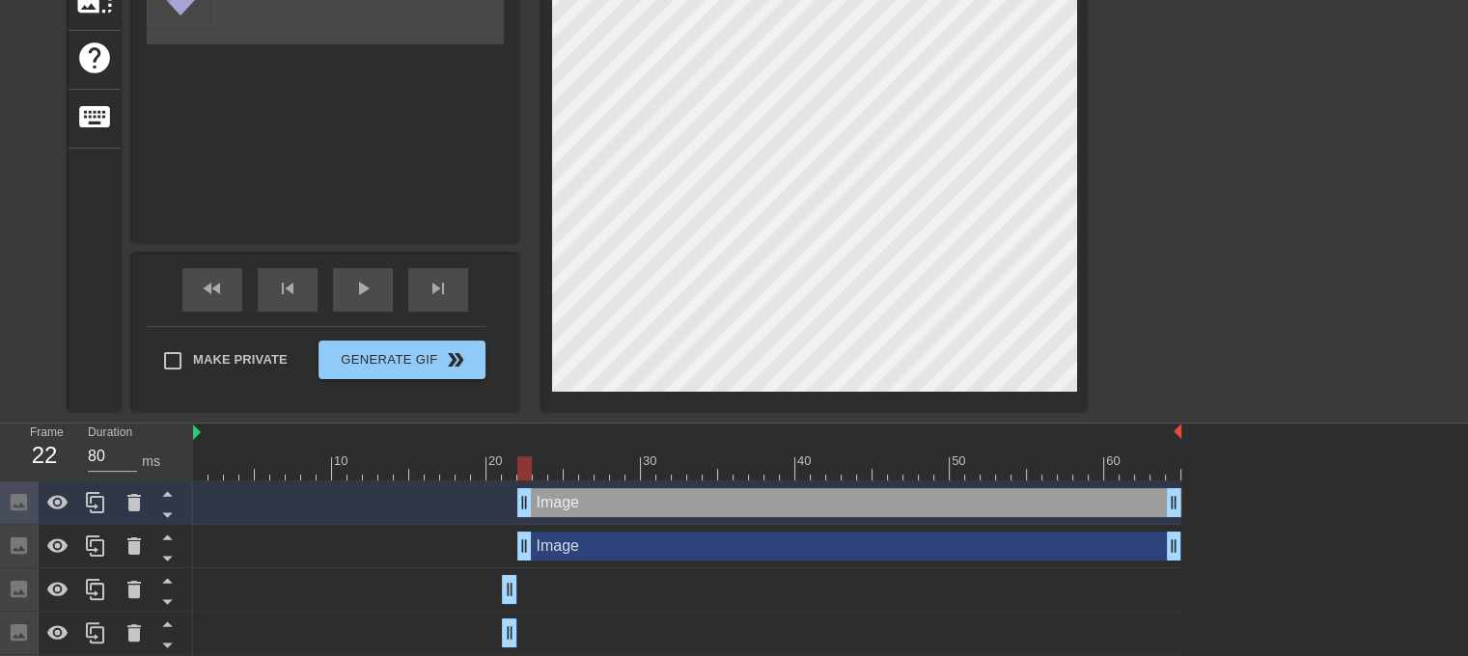
scroll to position [341, 0]
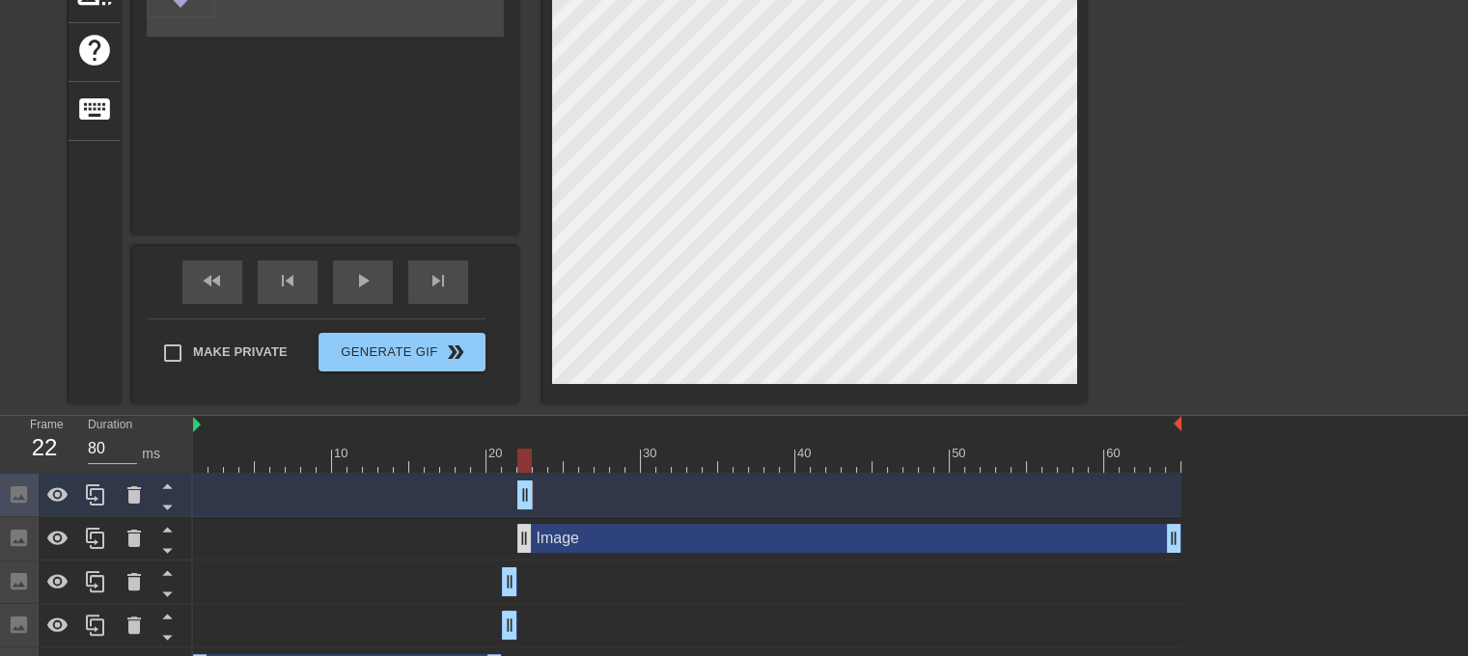
drag, startPoint x: 1176, startPoint y: 497, endPoint x: 532, endPoint y: 539, distance: 646.0
click at [532, 516] on div "Image drag_handle drag_handle Image drag_handle drag_handle Image drag_handle d…" at bounding box center [830, 604] width 1275 height 261
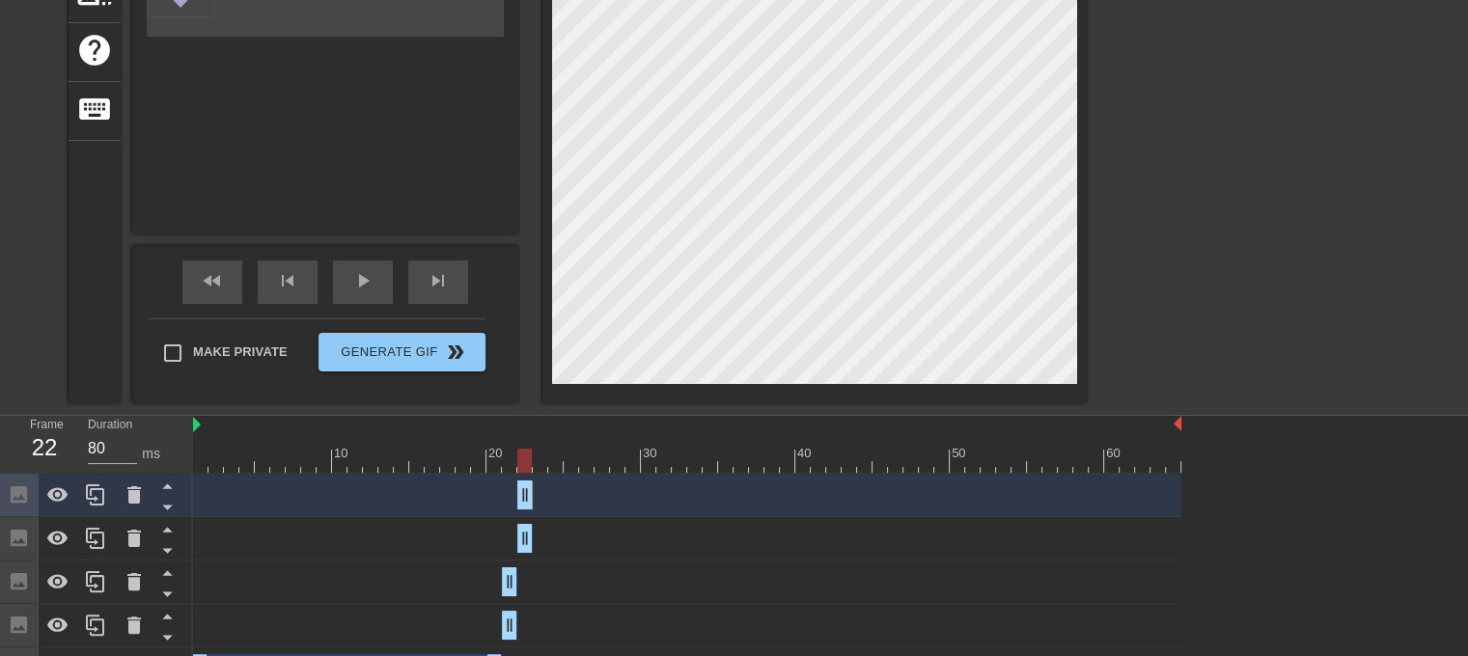
drag, startPoint x: 1172, startPoint y: 540, endPoint x: 521, endPoint y: 599, distance: 653.1
click at [521, 516] on div "Image drag_handle drag_handle Image drag_handle drag_handle Image drag_handle d…" at bounding box center [830, 604] width 1275 height 261
drag, startPoint x: 526, startPoint y: 453, endPoint x: 432, endPoint y: 468, distance: 94.9
click at [432, 468] on div at bounding box center [432, 461] width 14 height 24
click at [357, 280] on span "play_arrow" at bounding box center [362, 280] width 23 height 23
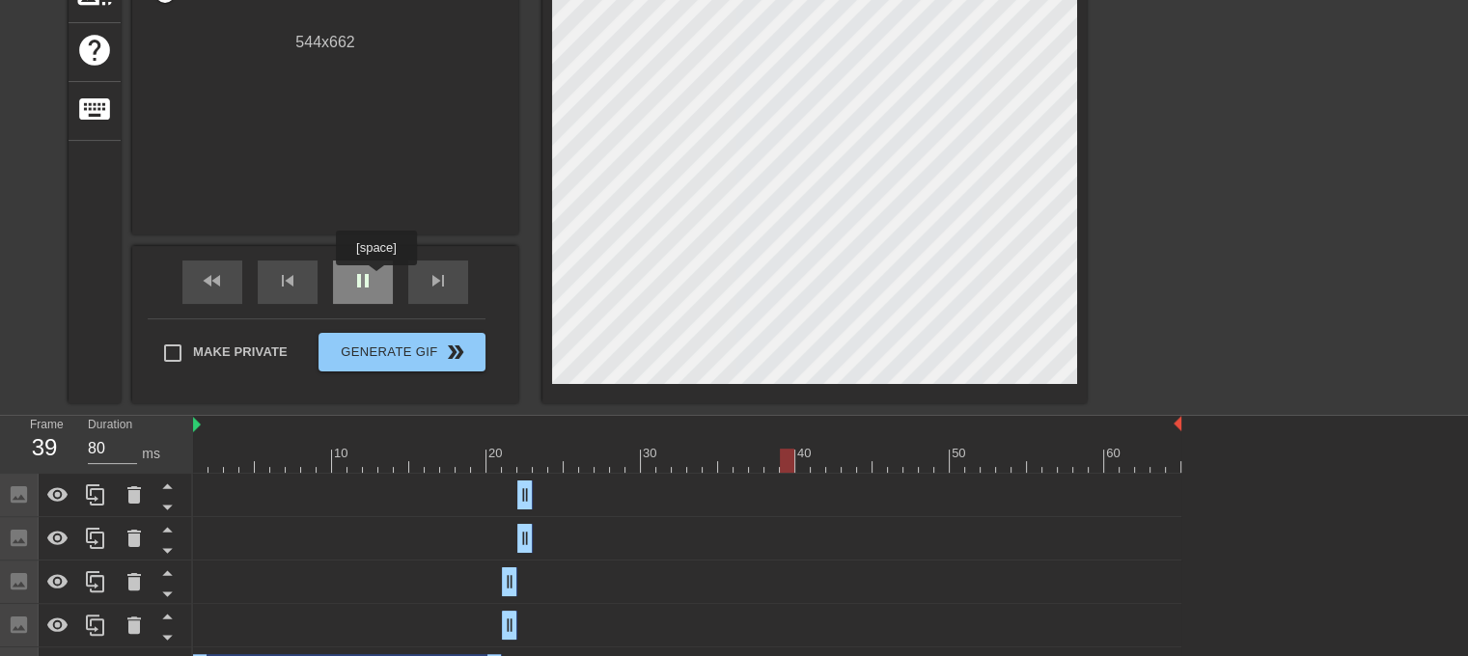
click at [375, 279] on div "pause" at bounding box center [363, 282] width 60 height 43
drag, startPoint x: 789, startPoint y: 457, endPoint x: 534, endPoint y: 477, distance: 256.5
click at [534, 477] on div "10 20 30 40 50 60 Image drag_handle drag_handle Image drag_handle drag_handle I…" at bounding box center [830, 575] width 1275 height 318
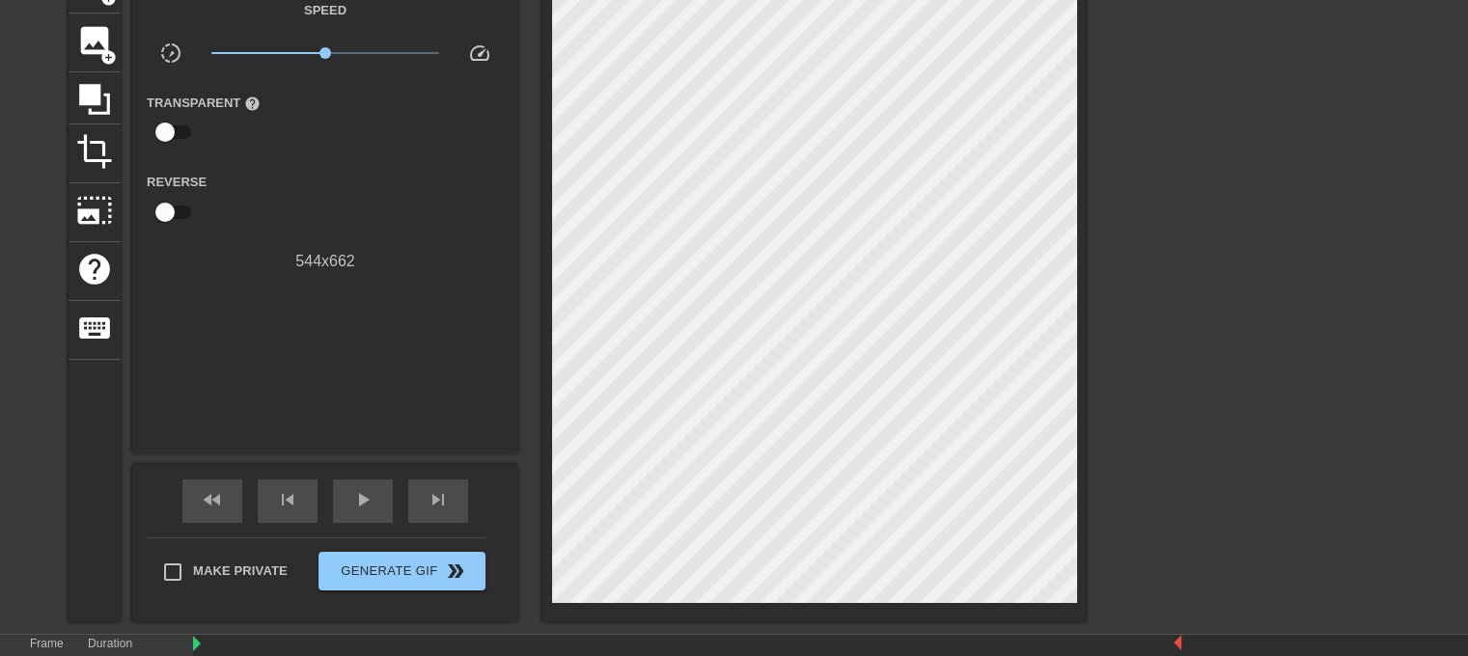
scroll to position [121, 0]
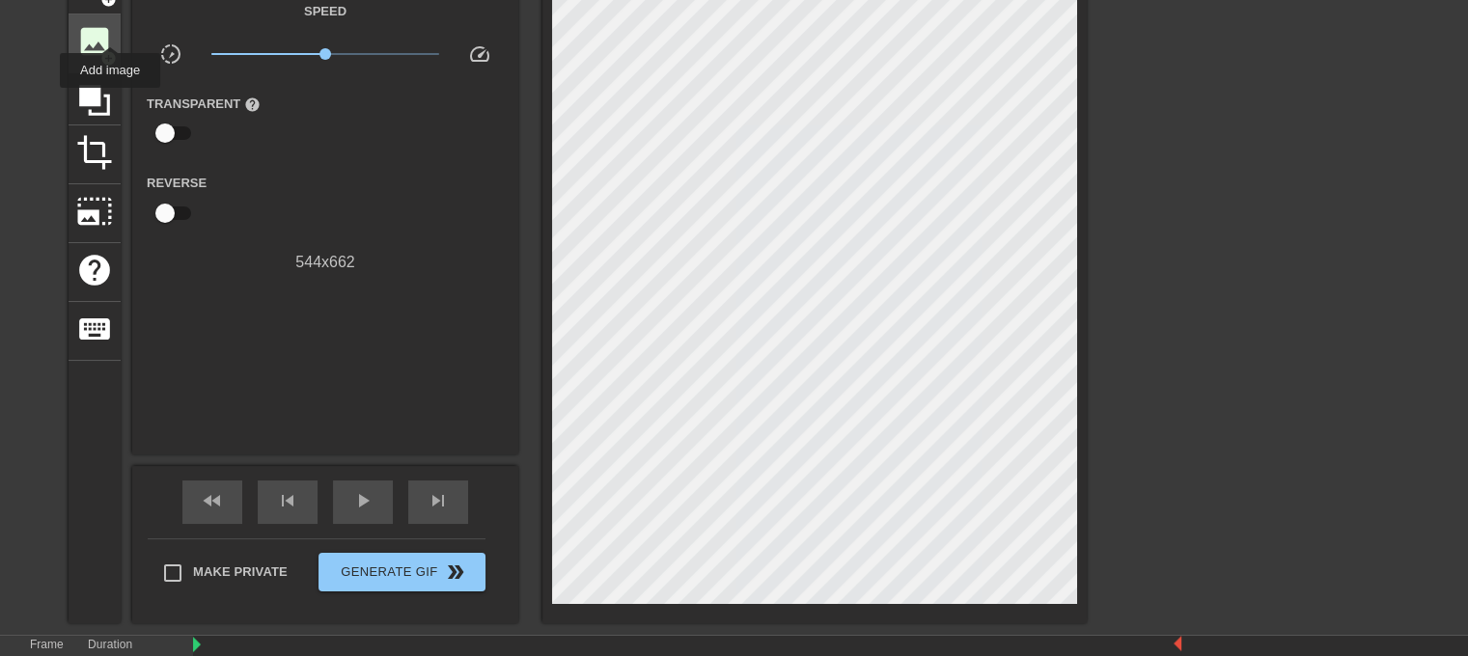
click at [106, 38] on span "image" at bounding box center [94, 41] width 37 height 37
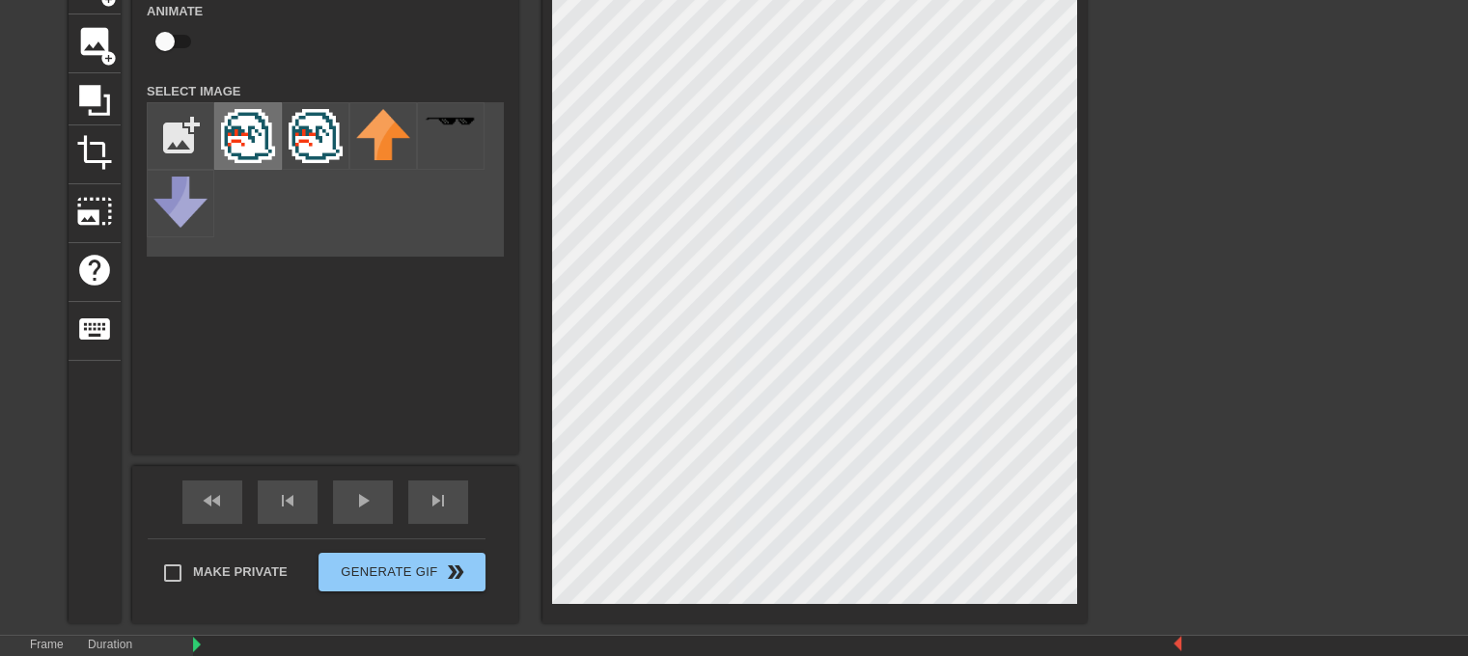
click at [233, 140] on img at bounding box center [248, 136] width 54 height 54
click at [243, 135] on img at bounding box center [248, 136] width 54 height 54
click at [102, 38] on span "image" at bounding box center [94, 41] width 37 height 37
click at [256, 148] on img at bounding box center [248, 136] width 54 height 54
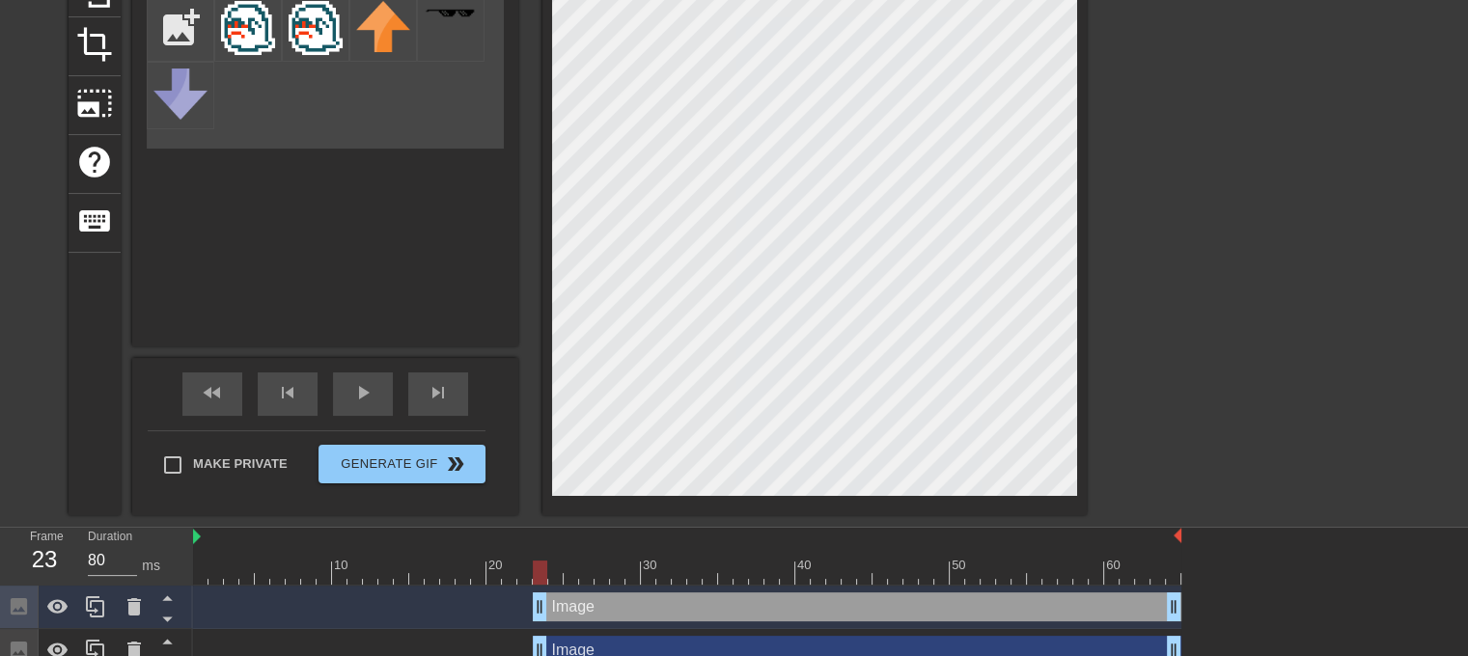
scroll to position [231, 0]
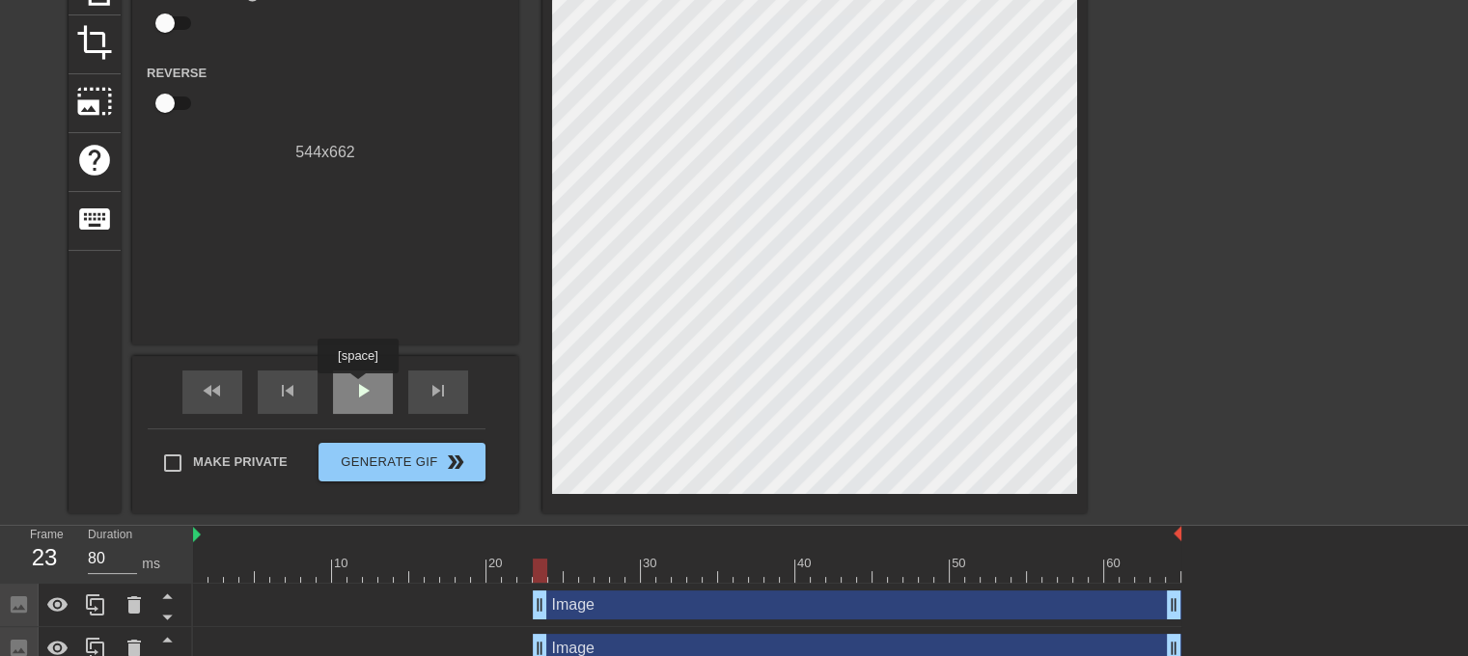
click at [357, 387] on span "play_arrow" at bounding box center [362, 390] width 23 height 23
click at [357, 387] on span "pause" at bounding box center [362, 390] width 23 height 23
drag, startPoint x: 830, startPoint y: 570, endPoint x: 797, endPoint y: 572, distance: 32.9
click at [797, 516] on div at bounding box center [802, 571] width 14 height 24
drag, startPoint x: 797, startPoint y: 571, endPoint x: 537, endPoint y: 567, distance: 260.6
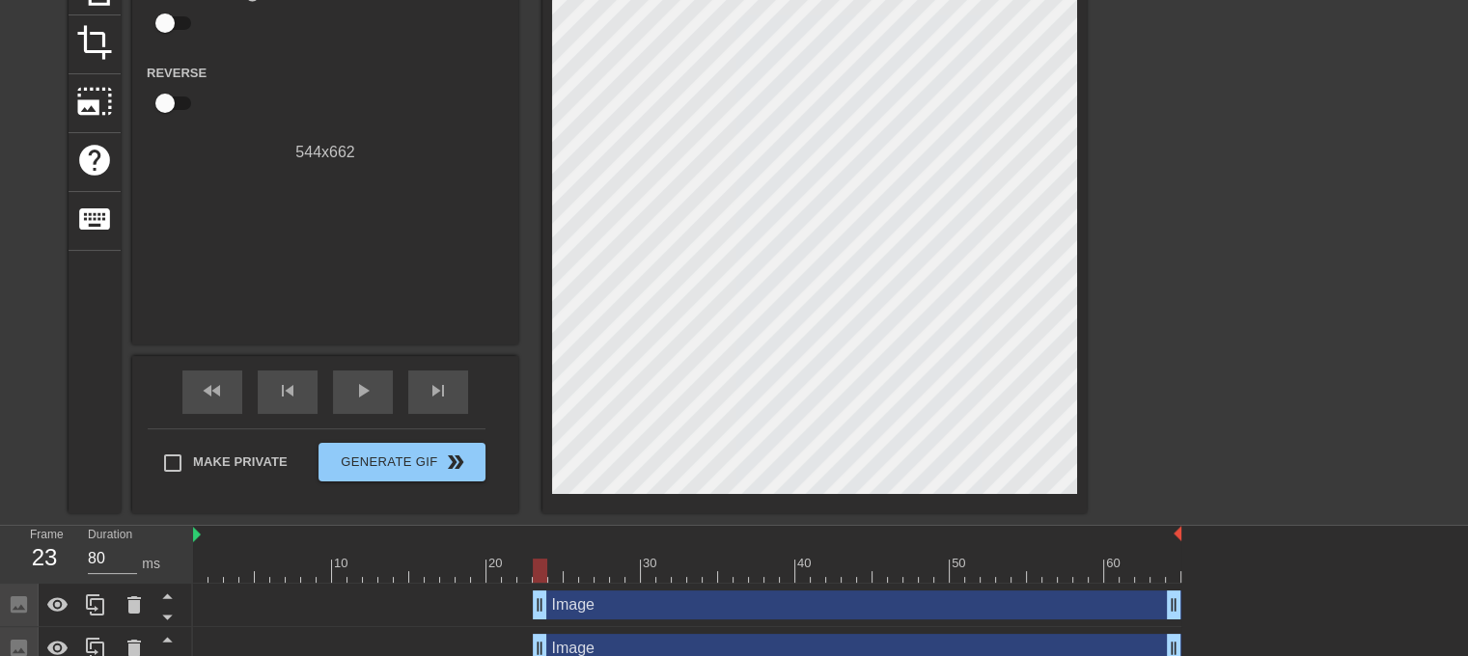
click at [537, 516] on div at bounding box center [540, 571] width 14 height 24
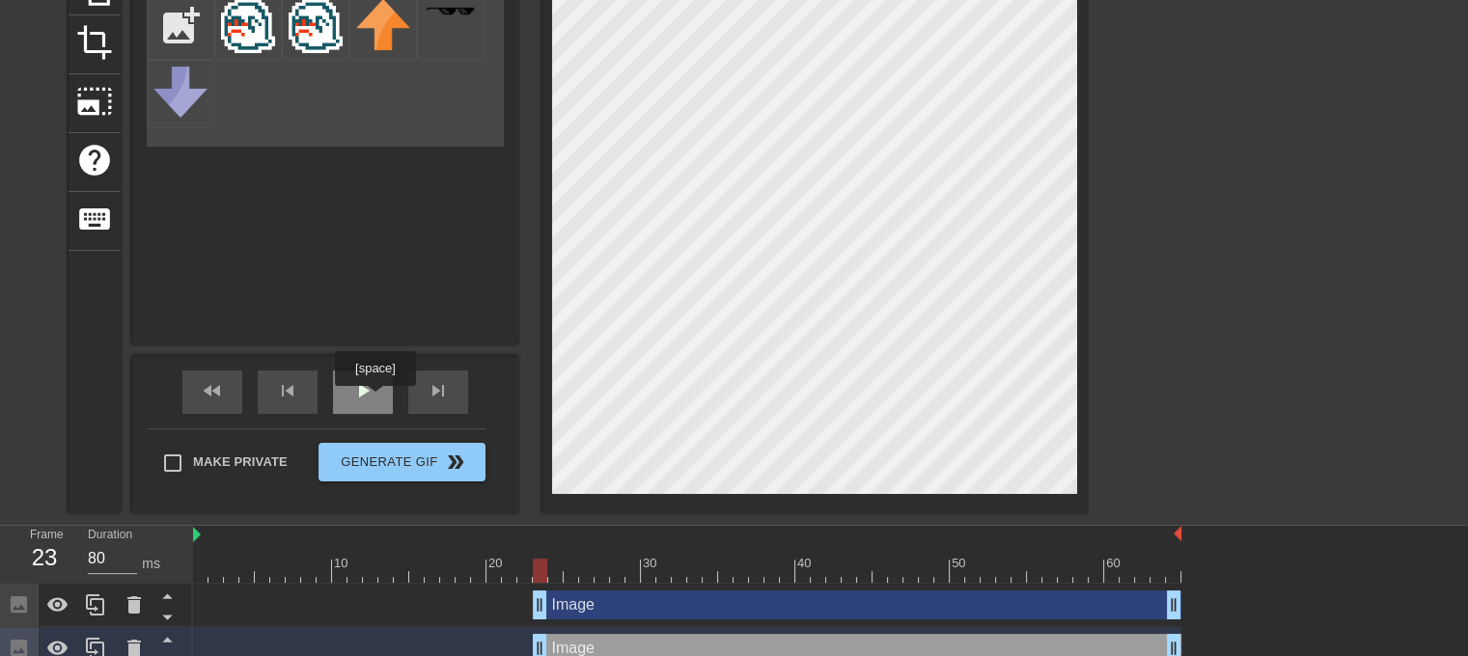
click at [373, 400] on span "play_arrow" at bounding box center [362, 390] width 23 height 23
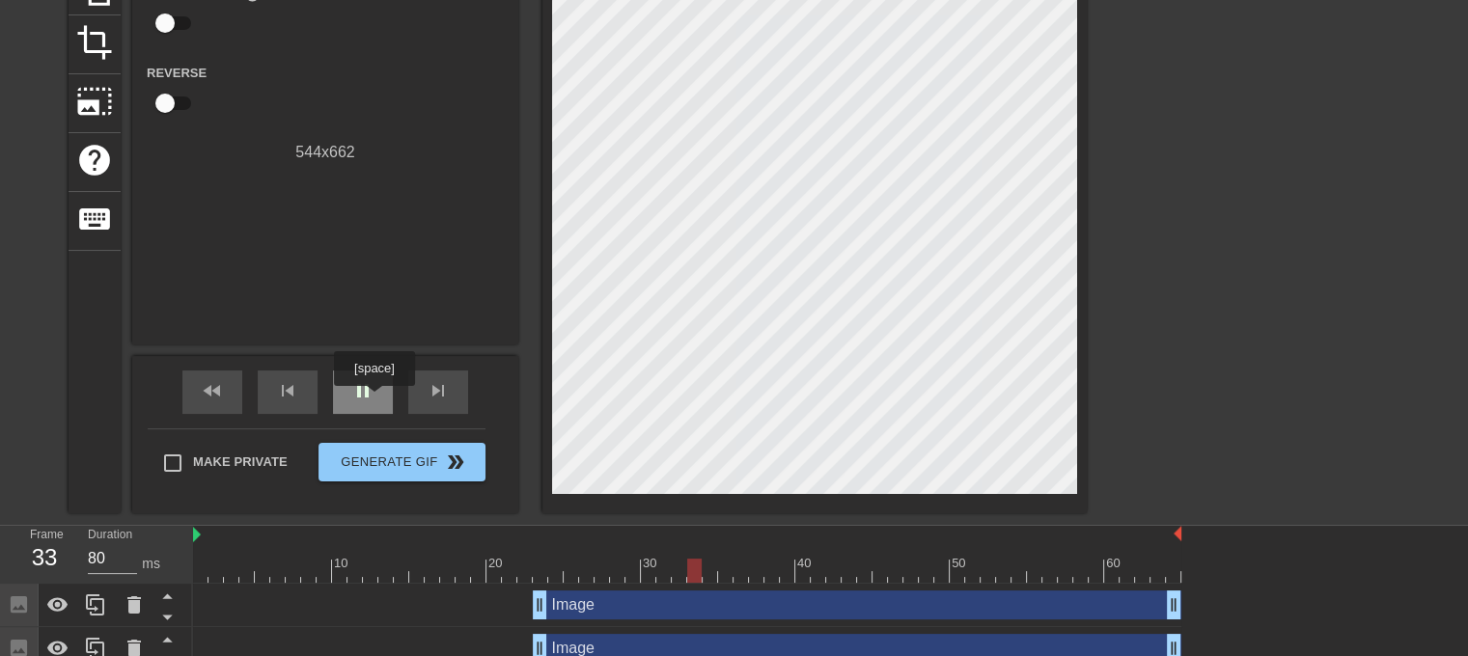
click at [373, 400] on span "pause" at bounding box center [362, 390] width 23 height 23
drag, startPoint x: 726, startPoint y: 566, endPoint x: 544, endPoint y: 570, distance: 181.5
click at [544, 516] on div at bounding box center [540, 571] width 14 height 24
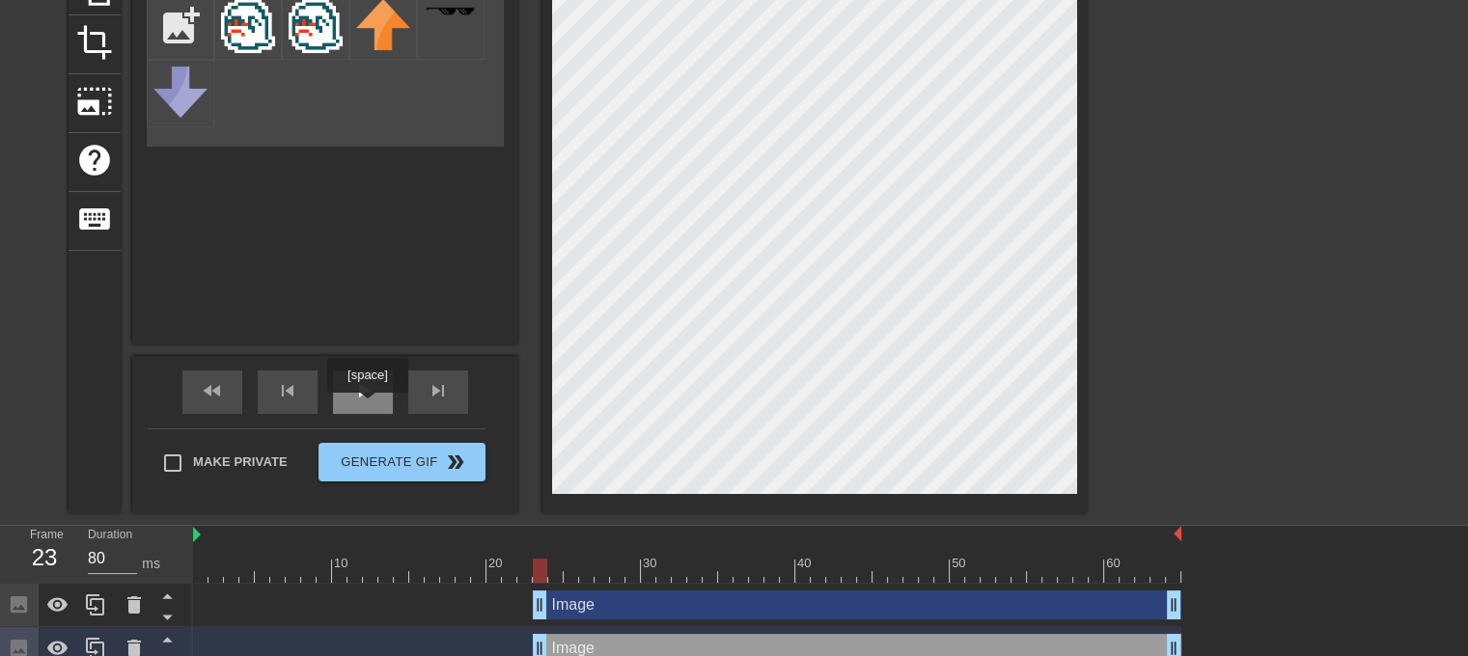
click at [367, 406] on div "play_arrow" at bounding box center [363, 392] width 60 height 43
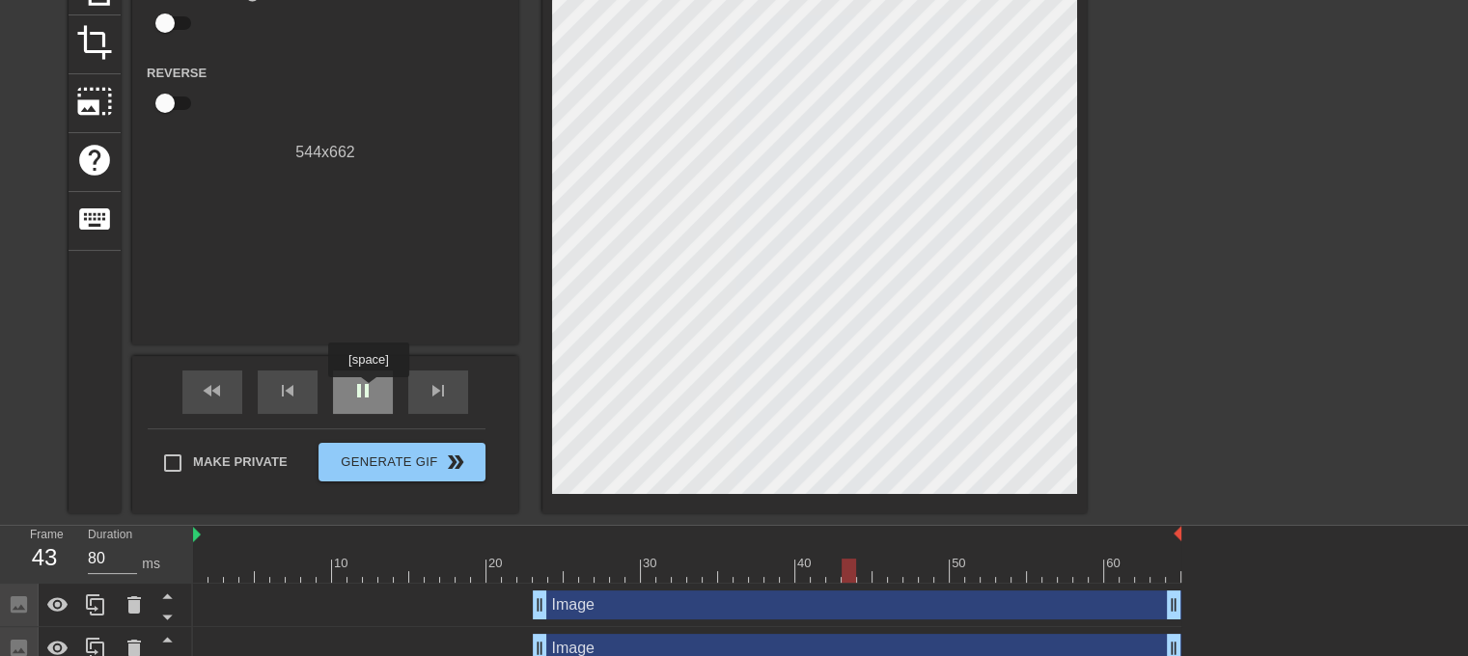
click at [368, 391] on span "pause" at bounding box center [362, 390] width 23 height 23
drag, startPoint x: 864, startPoint y: 565, endPoint x: 838, endPoint y: 565, distance: 26.1
click at [838, 516] on div at bounding box center [833, 571] width 14 height 24
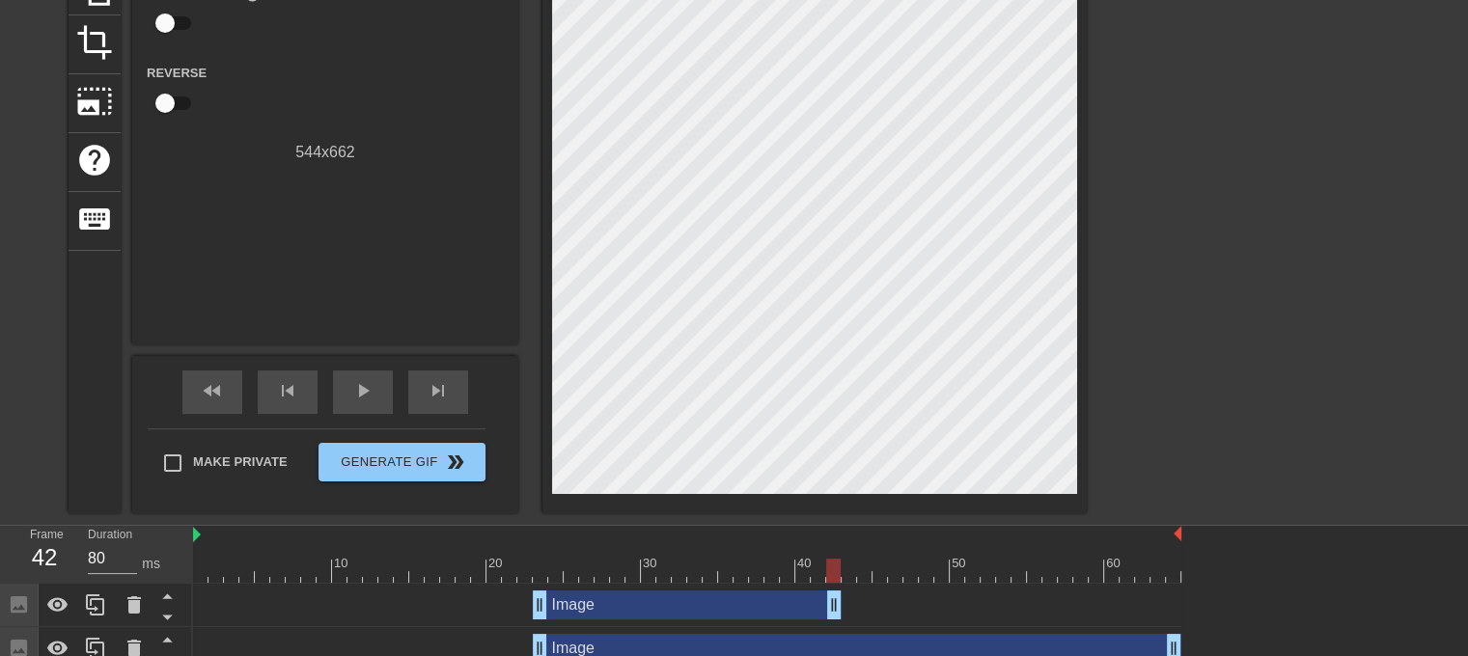
drag, startPoint x: 1174, startPoint y: 605, endPoint x: 835, endPoint y: 601, distance: 339.7
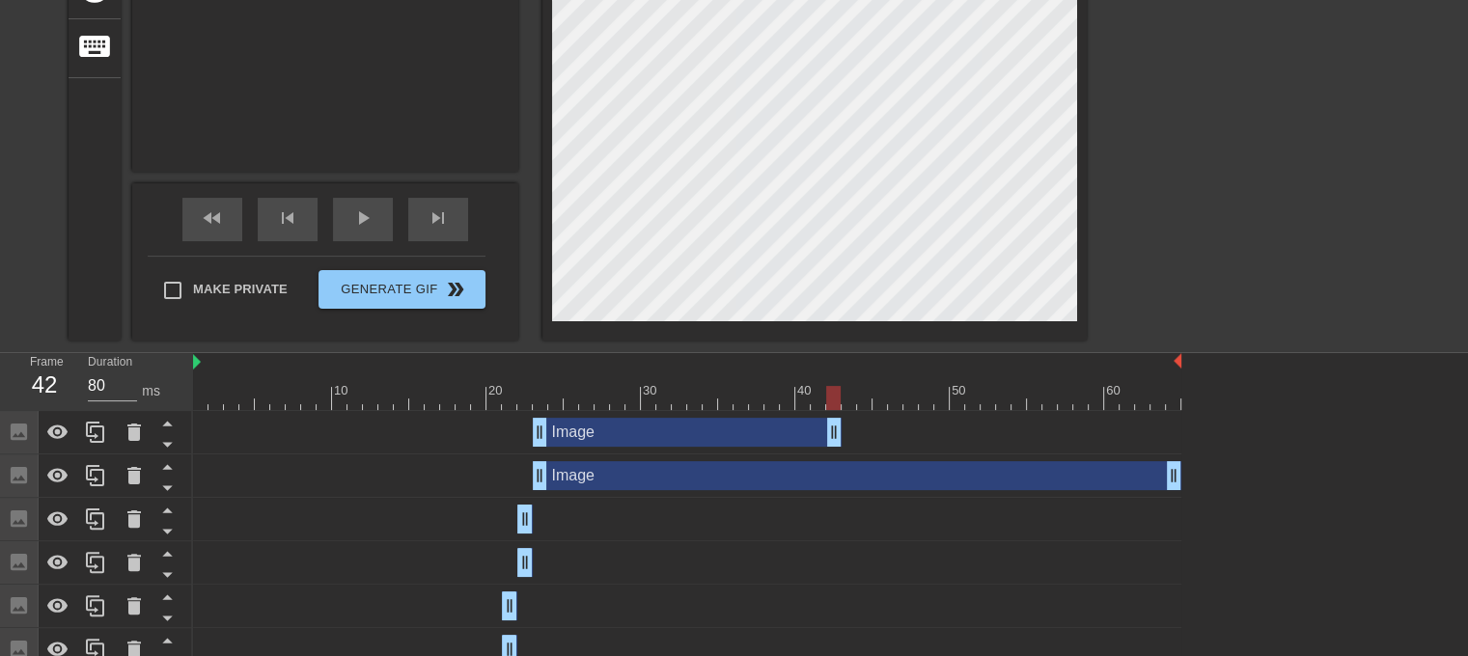
scroll to position [431, 0]
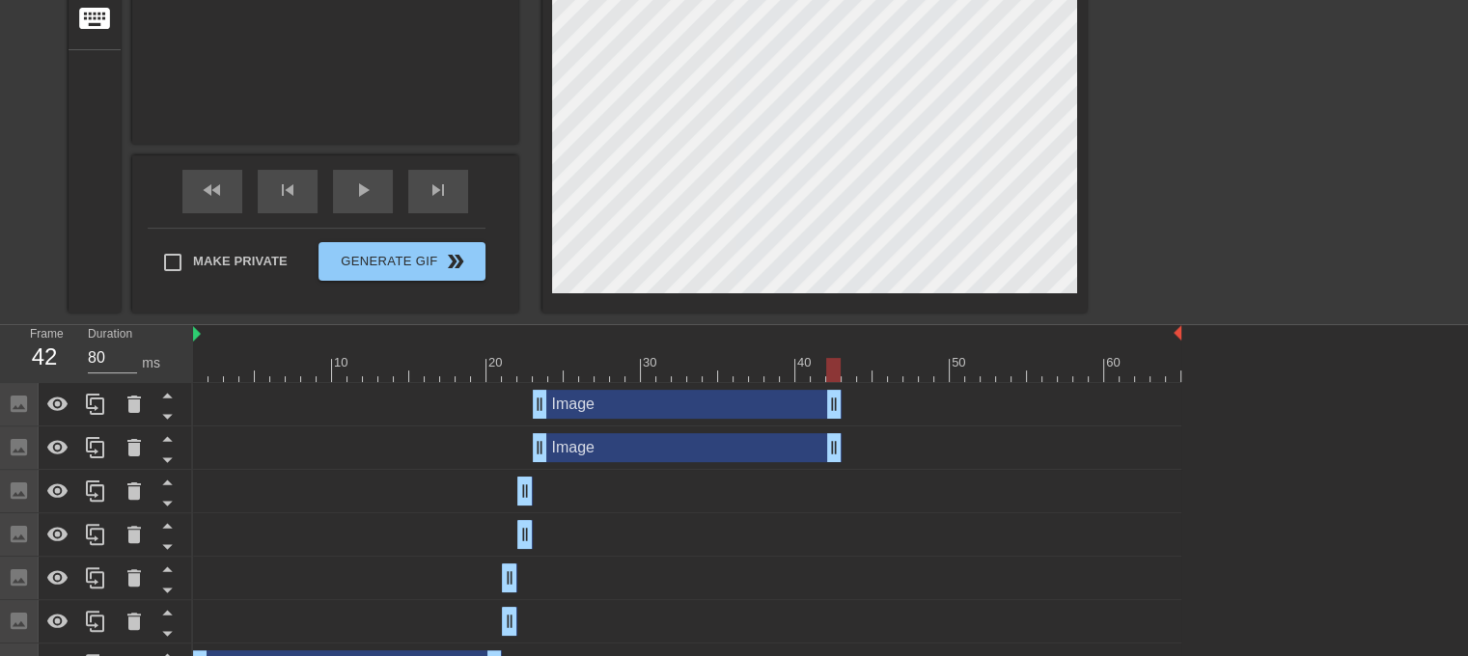
drag, startPoint x: 1173, startPoint y: 448, endPoint x: 832, endPoint y: 467, distance: 342.2
click at [832, 467] on div "Image drag_handle drag_handle" at bounding box center [687, 448] width 988 height 43
click at [349, 197] on div "play_arrow" at bounding box center [363, 191] width 60 height 43
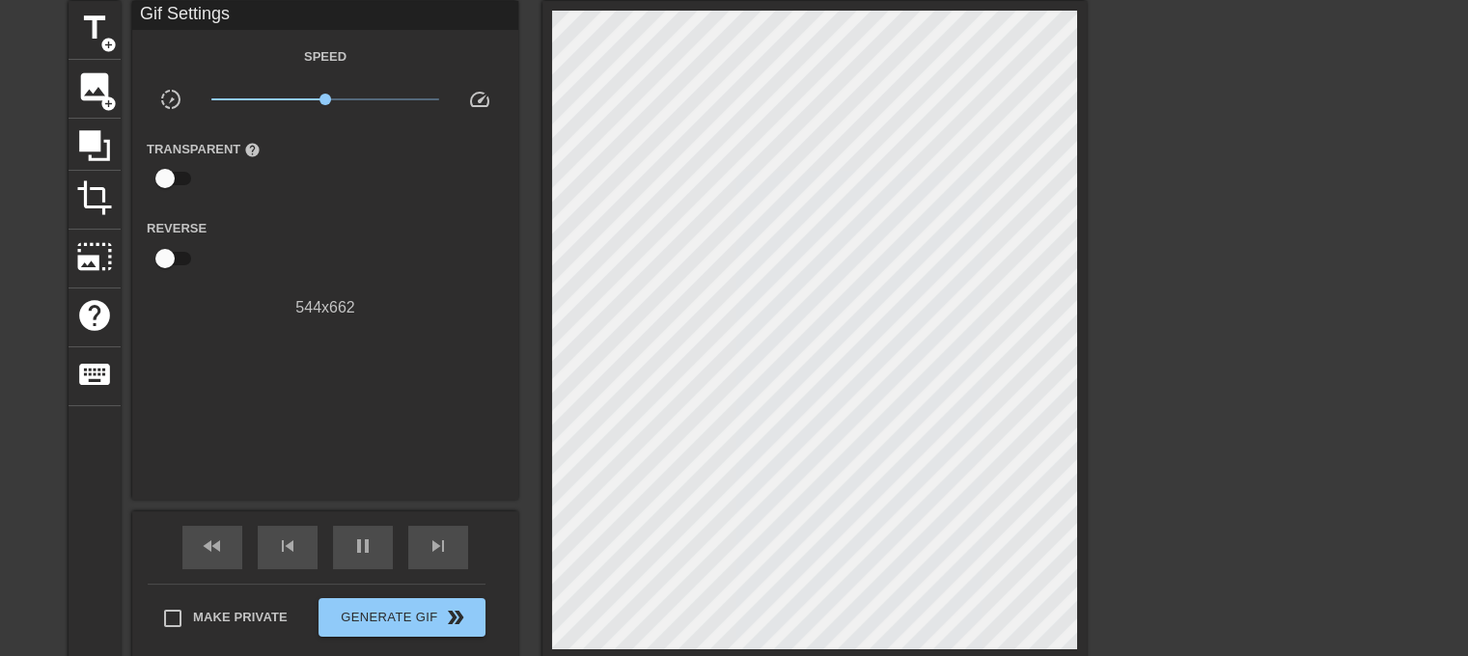
scroll to position [74, 0]
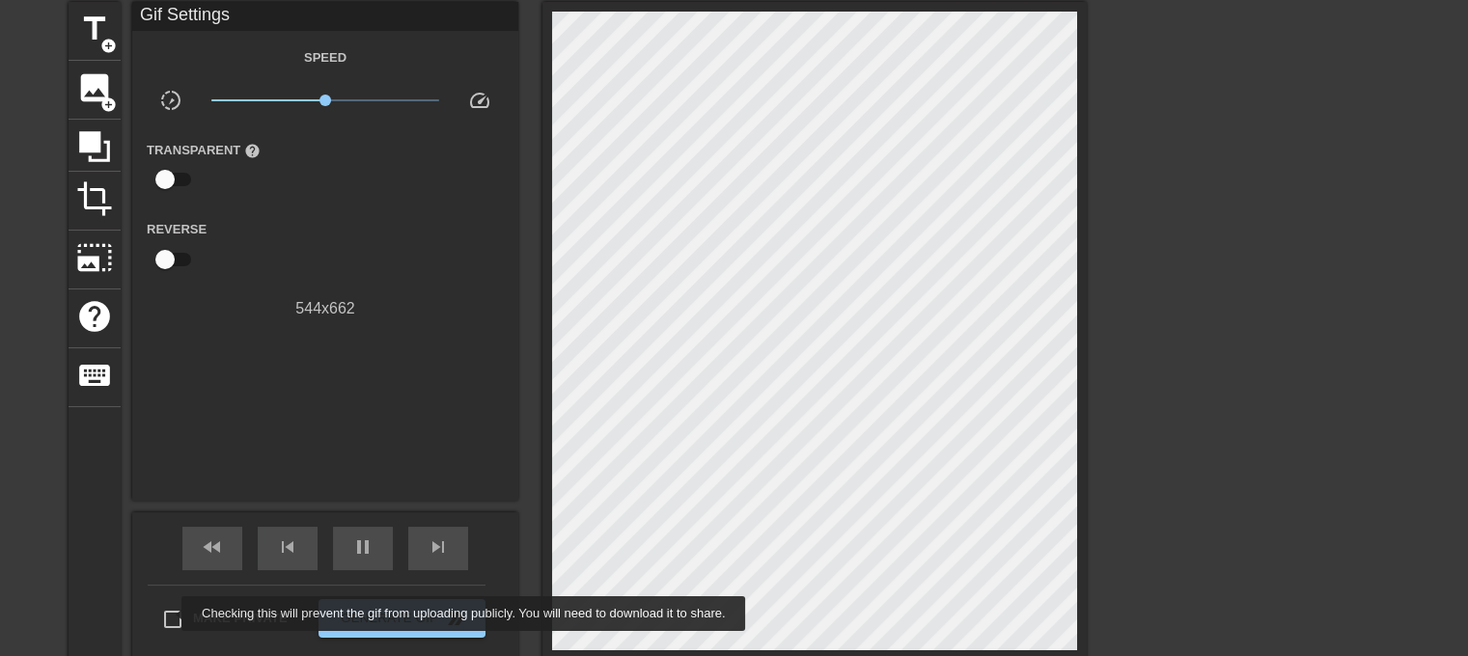
click at [166, 516] on input "Make Private" at bounding box center [172, 619] width 41 height 41
checkbox input "true"
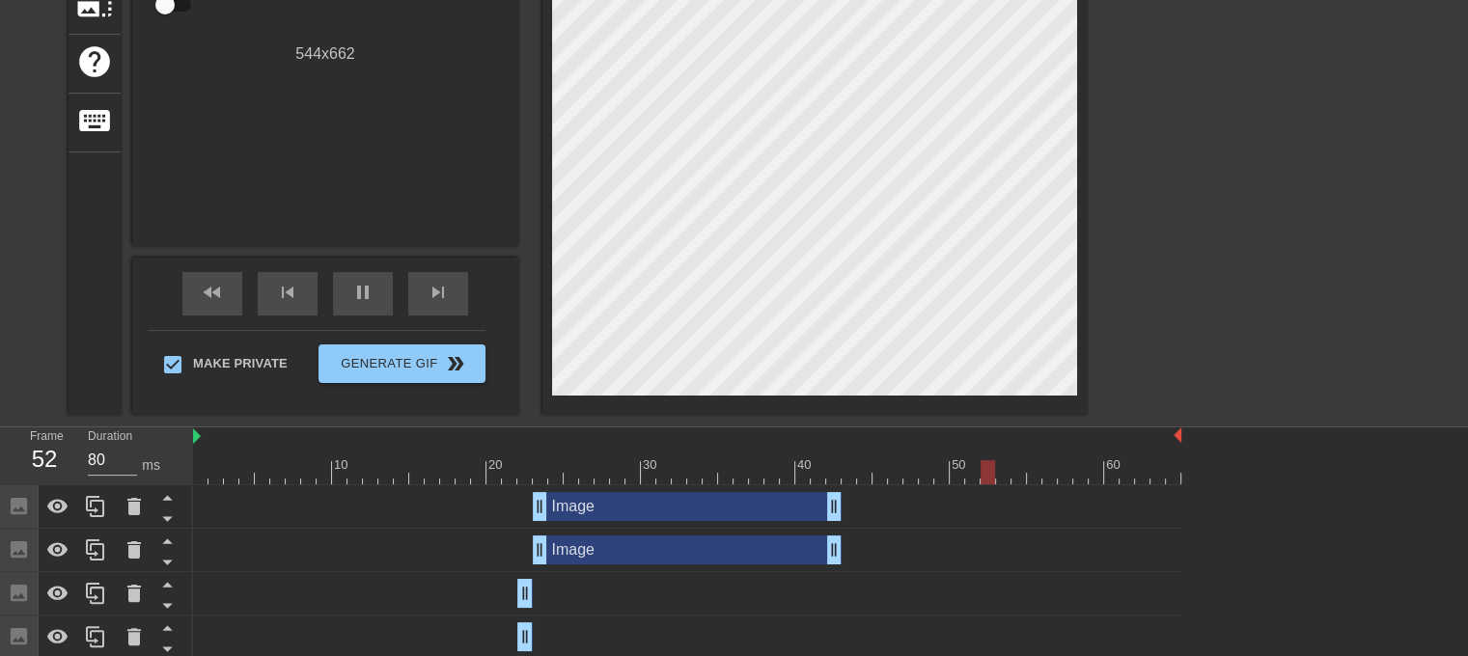
scroll to position [332, 0]
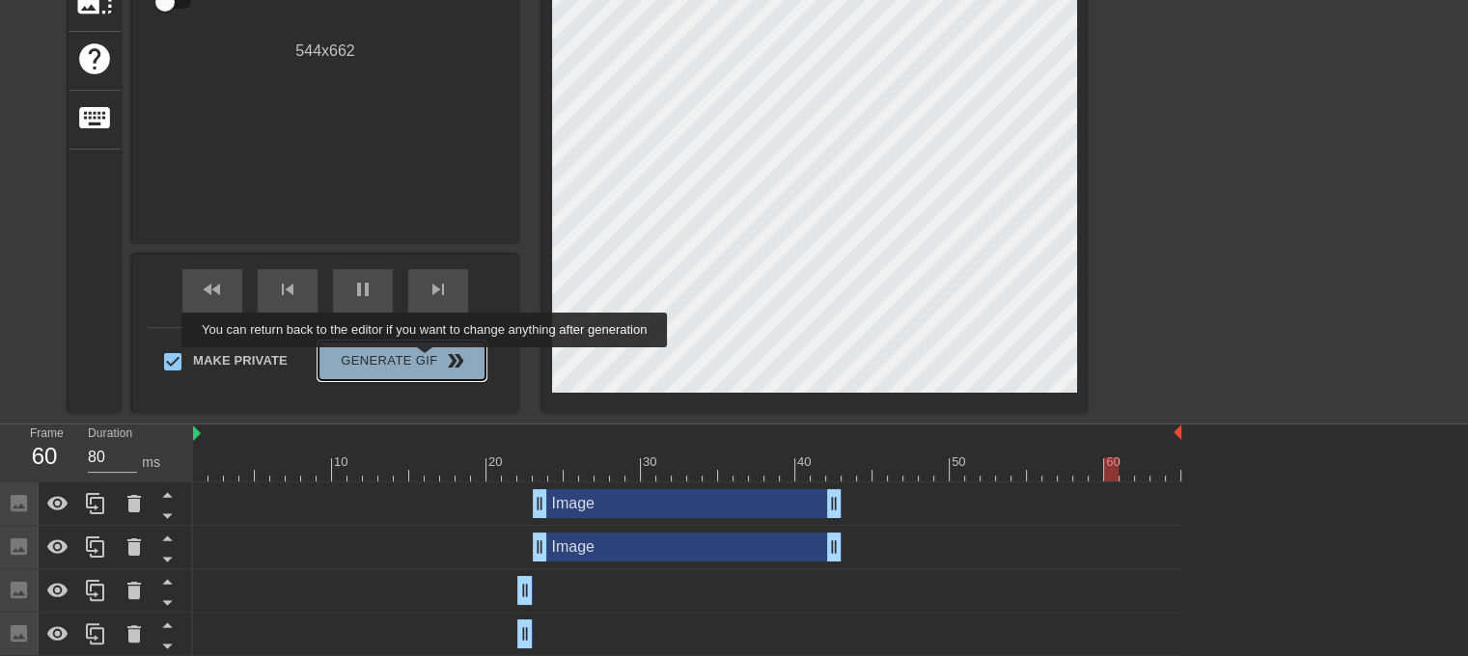
click at [427, 361] on span "Generate Gif double_arrow" at bounding box center [402, 360] width 152 height 23
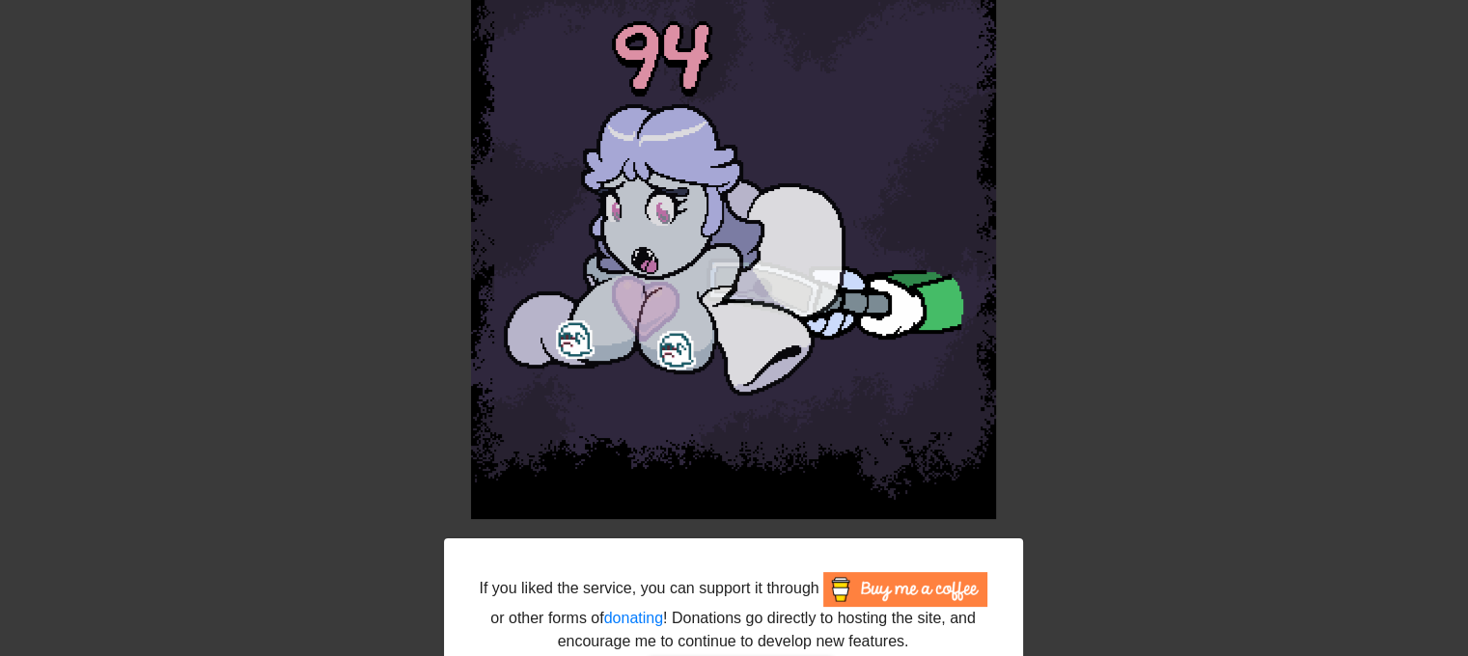
scroll to position [324, 1]
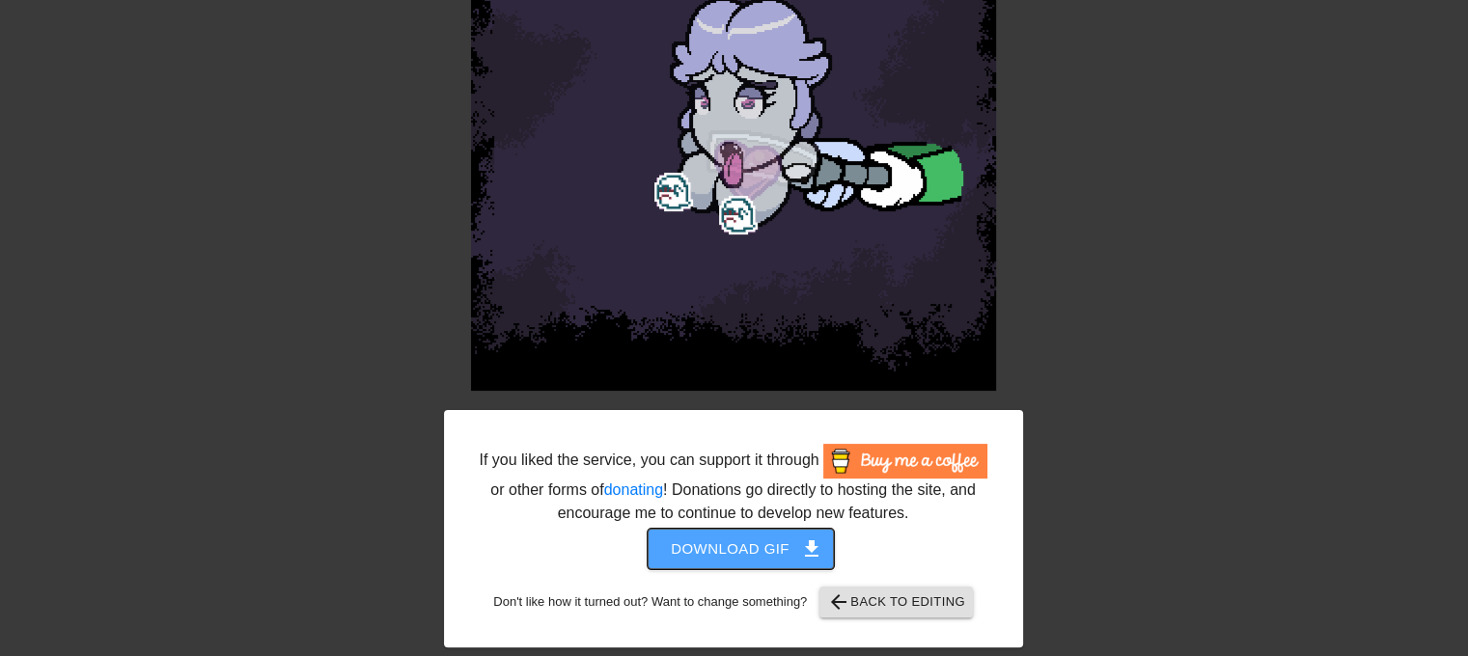
click at [725, 516] on button "Download gif get_app" at bounding box center [741, 549] width 186 height 41
